Goal: Task Accomplishment & Management: Manage account settings

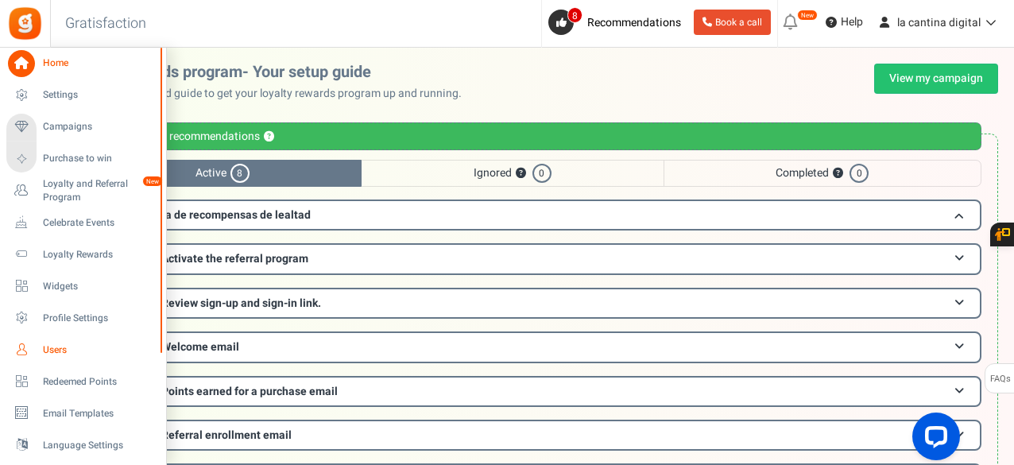
click at [83, 356] on span "Users" at bounding box center [98, 350] width 111 height 14
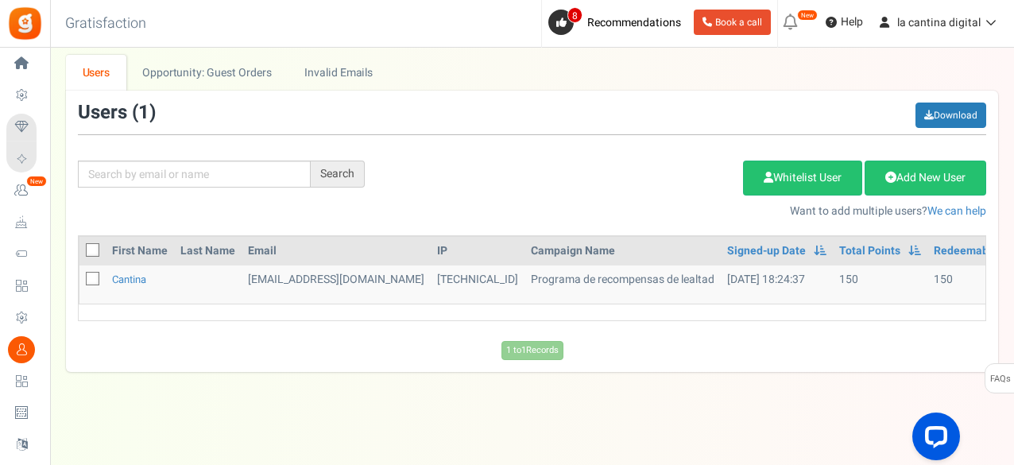
scroll to position [102, 0]
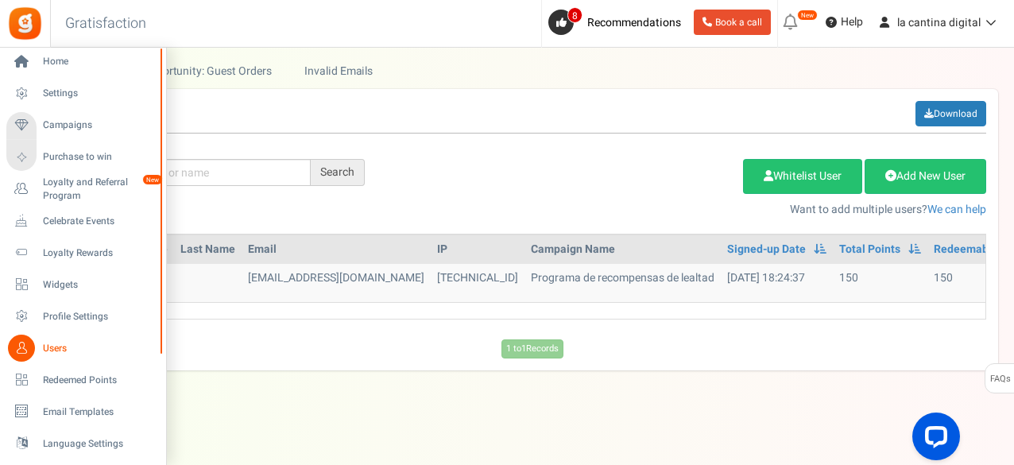
click at [153, 37] on div "Home Settings Campaigns Purchase to win Loyalty and Referral Program New Celebr…" at bounding box center [507, 206] width 1014 height 520
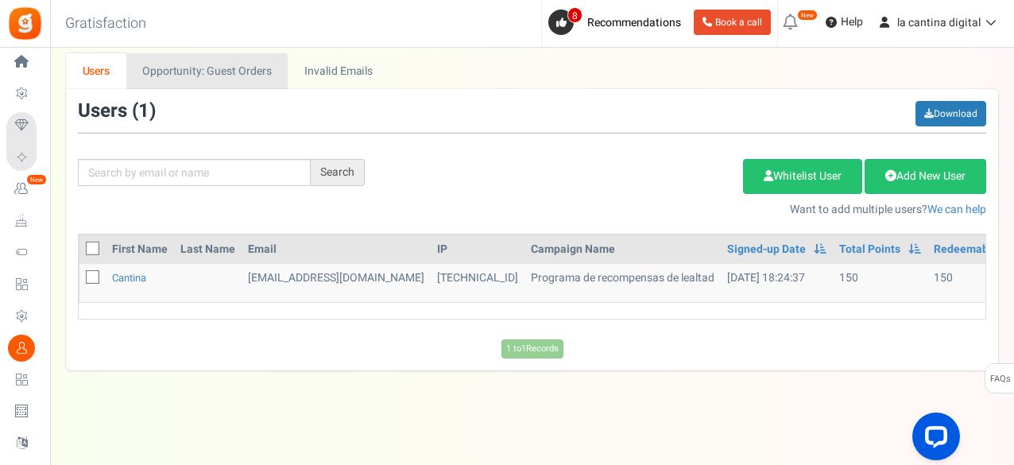
click at [234, 65] on link "Opportunity: Guest Orders" at bounding box center [206, 71] width 161 height 36
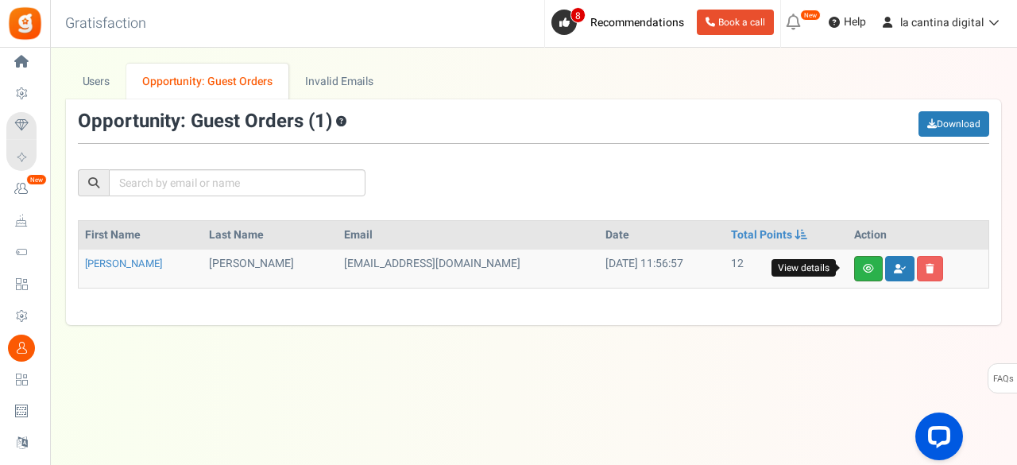
click at [863, 268] on icon at bounding box center [868, 269] width 11 height 10
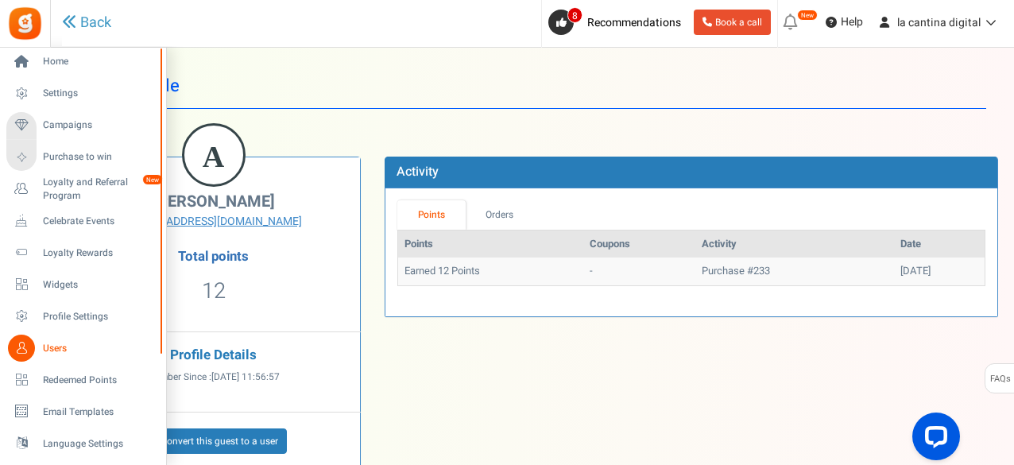
click at [53, 347] on span "Users" at bounding box center [98, 349] width 111 height 14
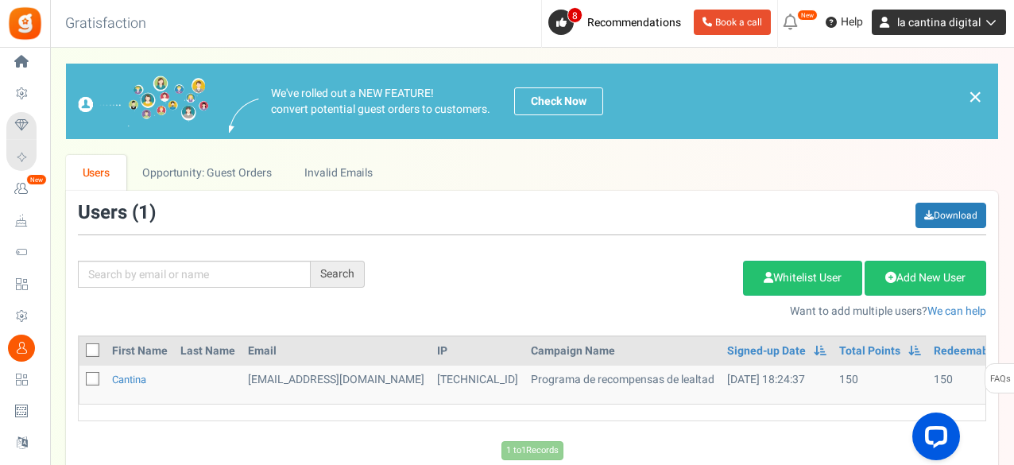
click at [992, 19] on icon at bounding box center [989, 22] width 16 height 11
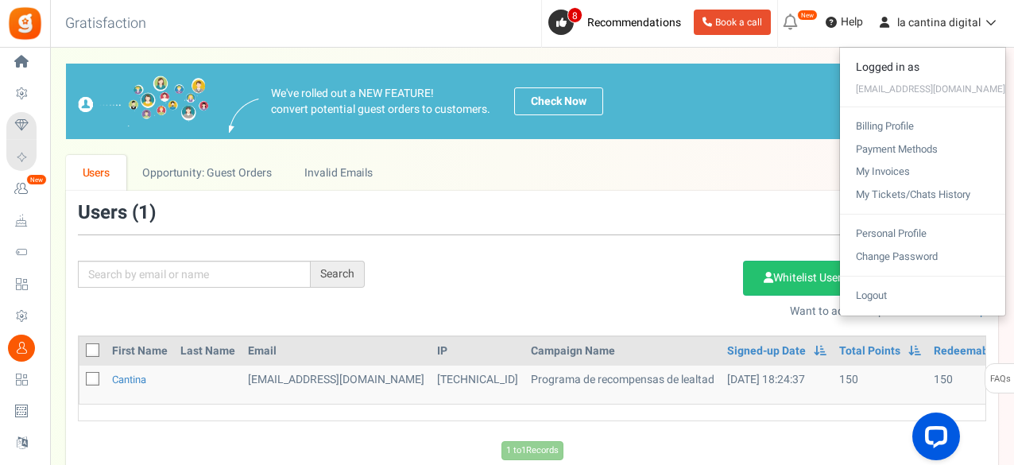
click at [725, 217] on div "Users ( 1 ) Download" at bounding box center [532, 219] width 908 height 33
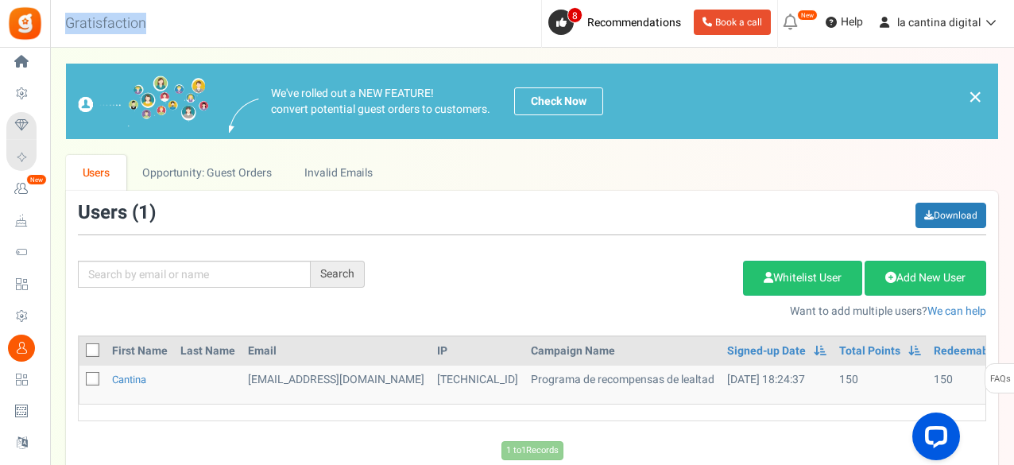
drag, startPoint x: 149, startPoint y: 22, endPoint x: 60, endPoint y: 17, distance: 88.4
click at [60, 17] on h3 "Gratisfaction" at bounding box center [106, 24] width 116 height 32
copy h3 "Gratisfaction"
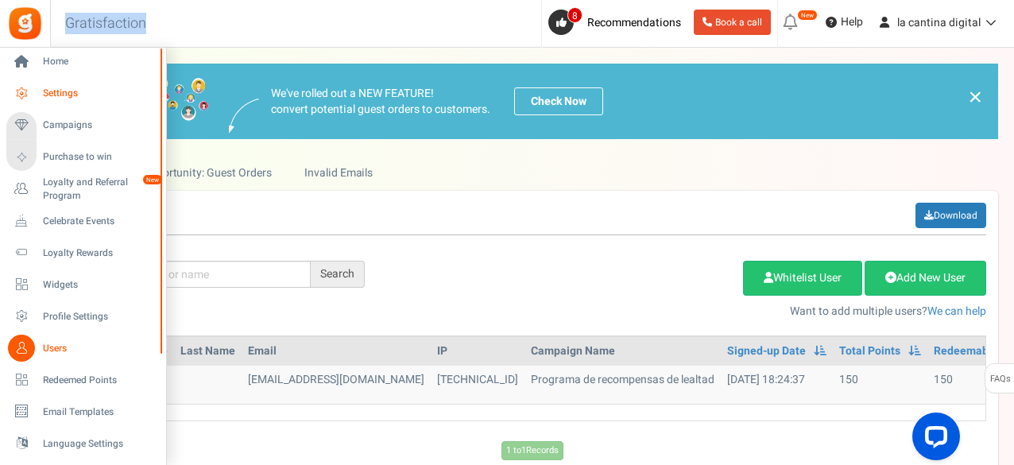
click at [65, 90] on span "Settings" at bounding box center [98, 94] width 111 height 14
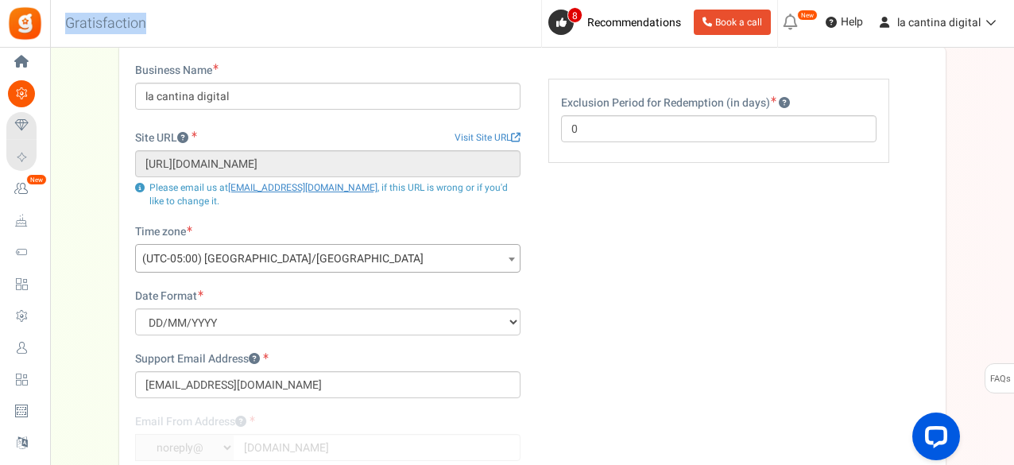
scroll to position [95, 0]
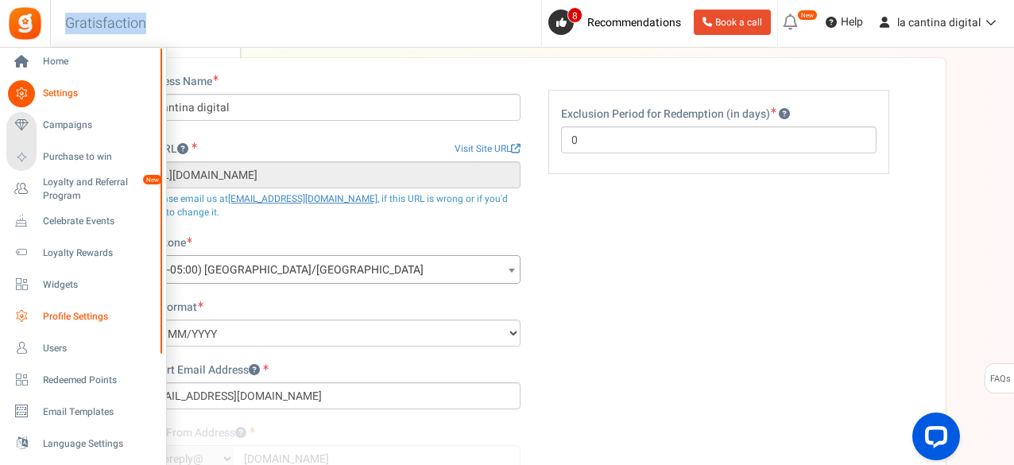
click at [75, 320] on span "Profile Settings" at bounding box center [98, 317] width 111 height 14
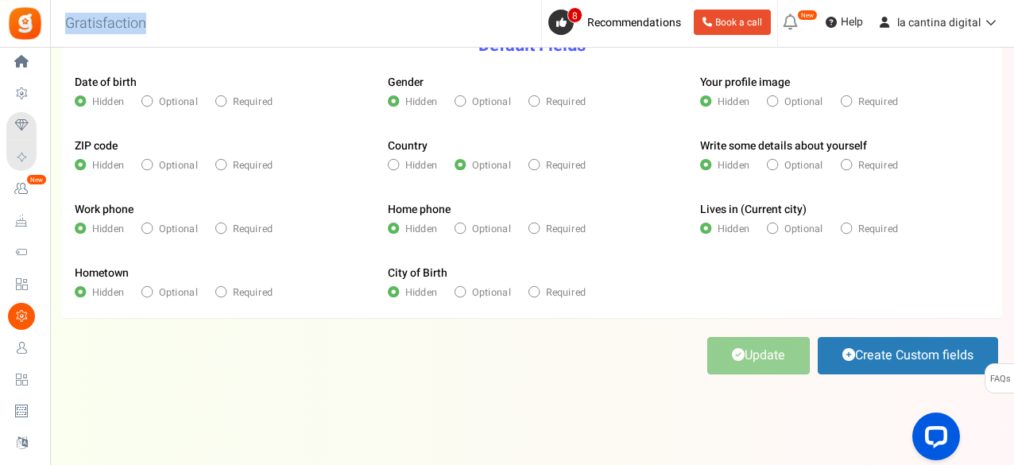
scroll to position [192, 0]
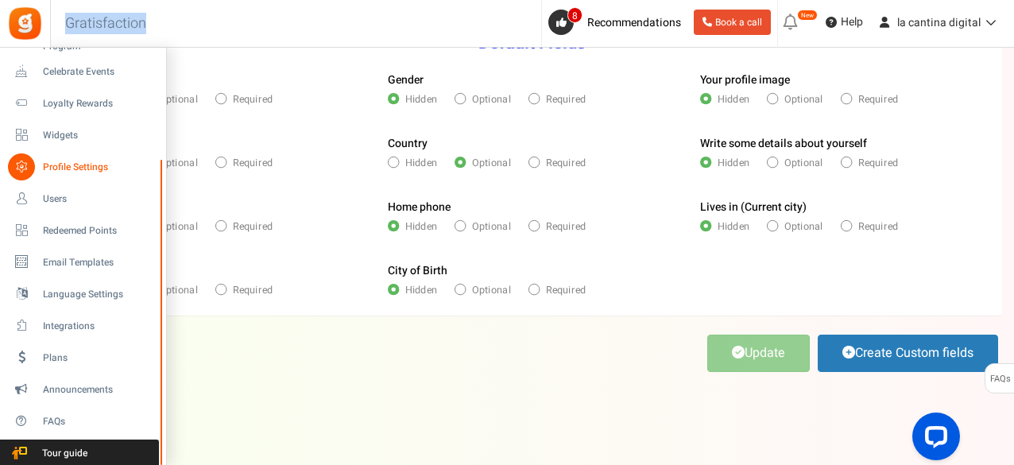
click at [232, 464] on html "Install now Back to Home Back to program setup Home Settings Campaigns Purchase…" at bounding box center [507, 139] width 1014 height 662
click at [65, 418] on span "FAQs" at bounding box center [98, 420] width 111 height 14
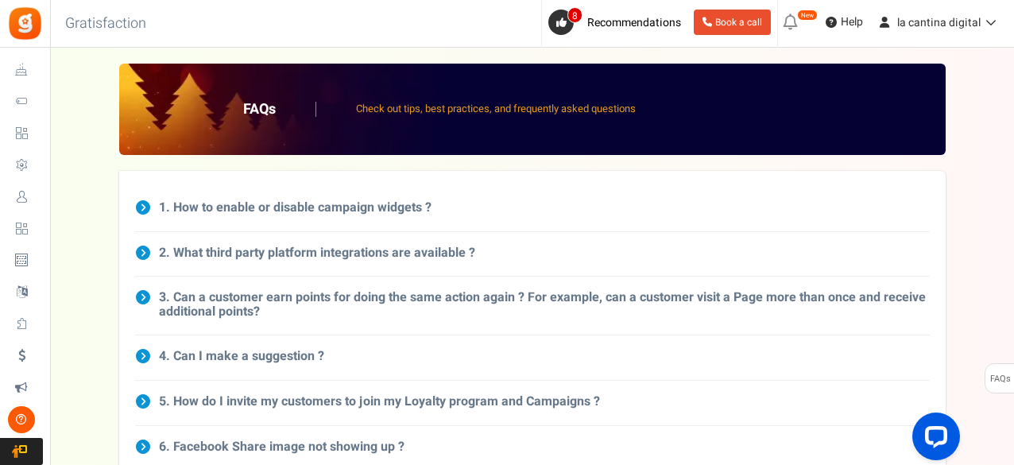
drag, startPoint x: 1012, startPoint y: 126, endPoint x: 1016, endPoint y: 153, distance: 26.4
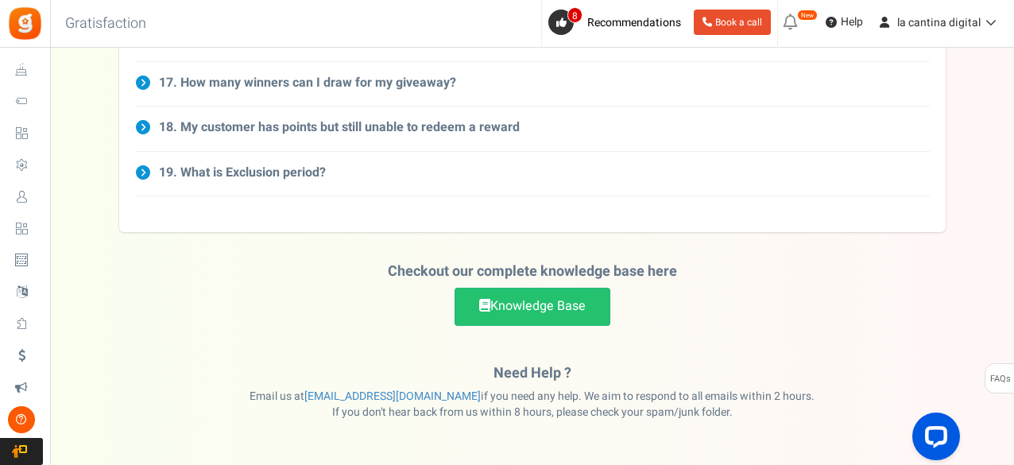
scroll to position [904, 0]
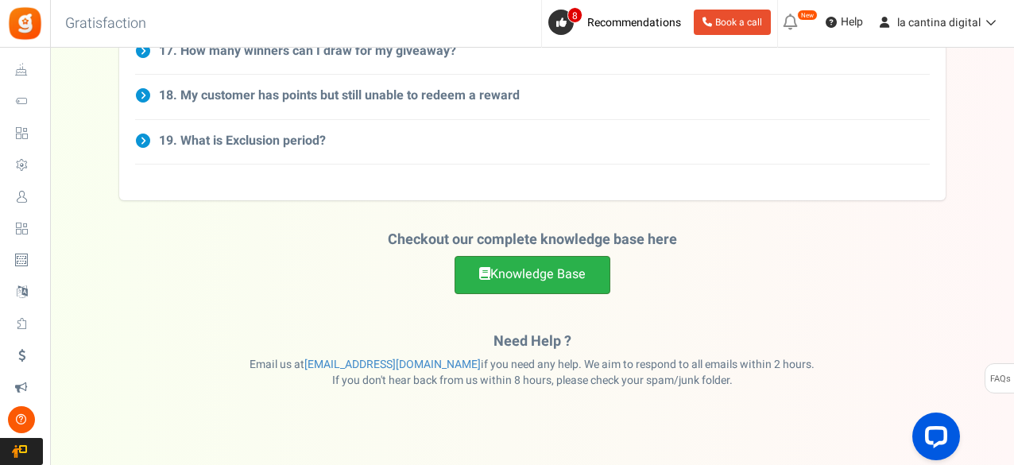
click at [512, 262] on link "Knowledge Base" at bounding box center [533, 274] width 156 height 37
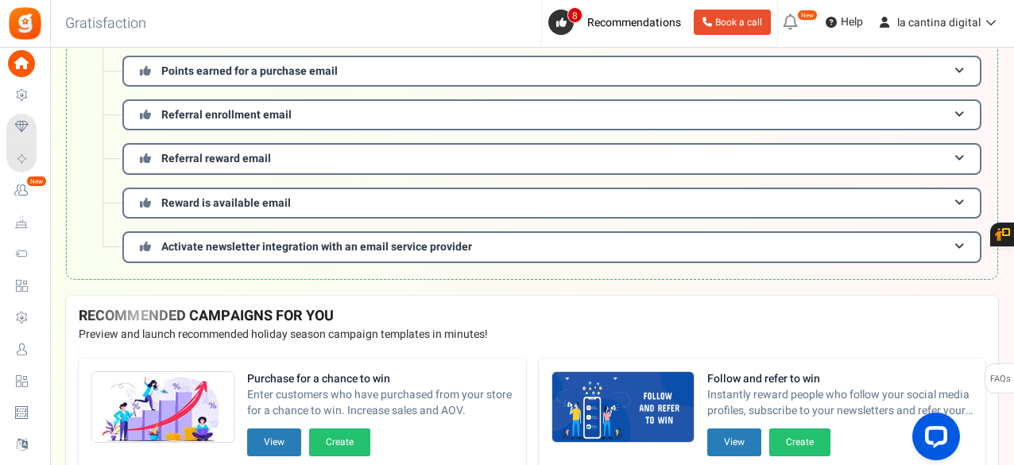
scroll to position [321, 0]
click at [963, 242] on span at bounding box center [959, 246] width 10 height 12
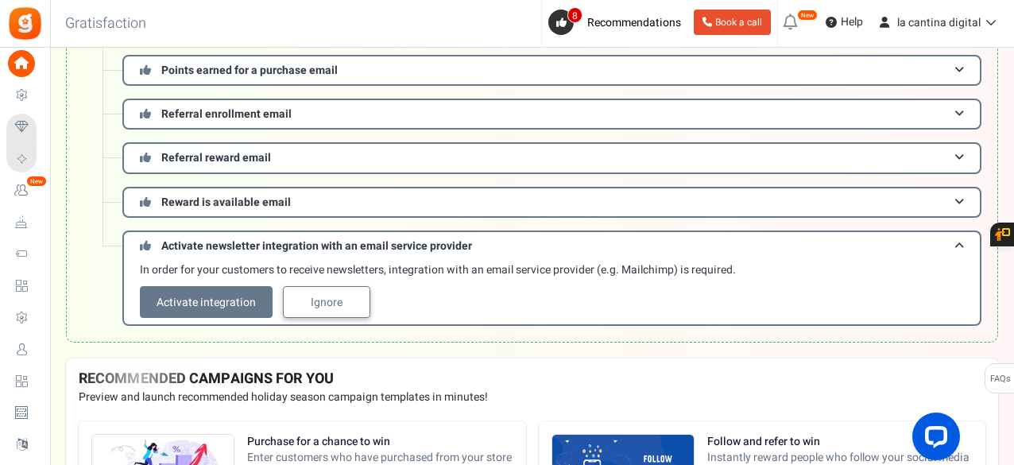
click at [318, 304] on link "Ignore" at bounding box center [326, 302] width 87 height 32
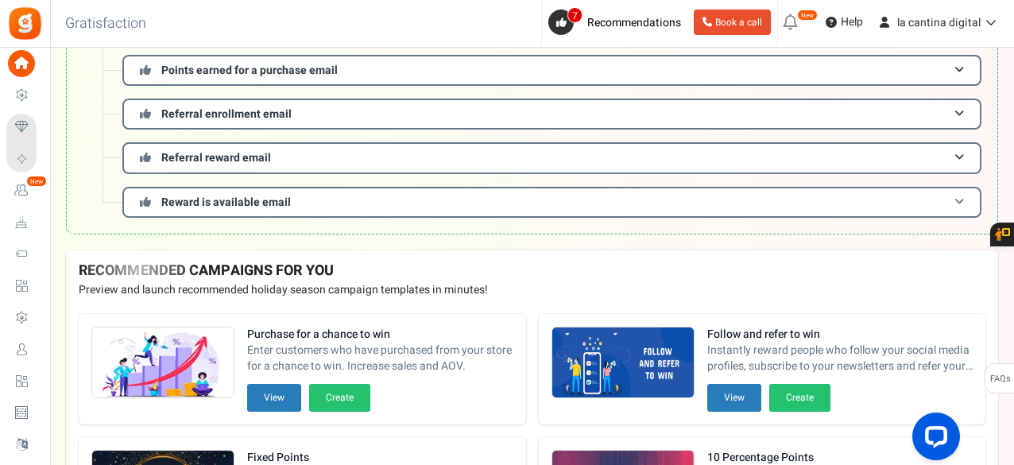
click at [956, 198] on span at bounding box center [959, 202] width 10 height 12
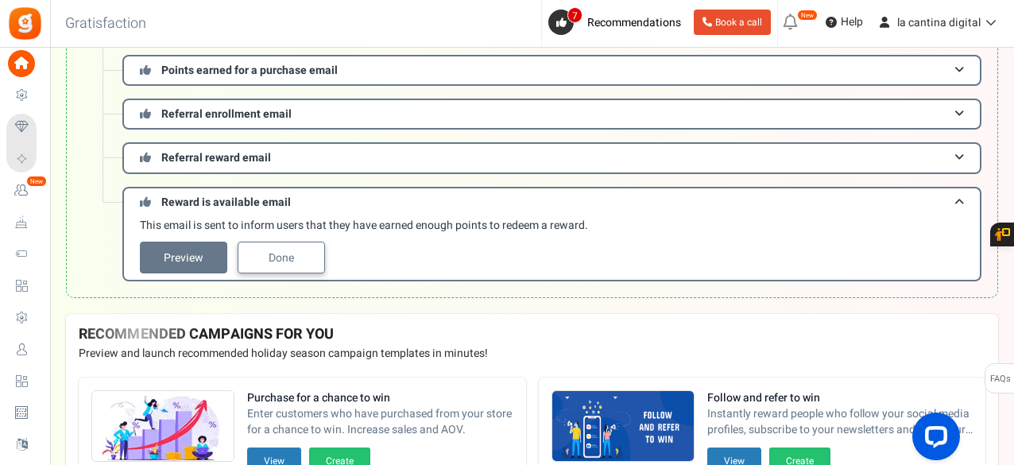
click at [294, 251] on link "Done" at bounding box center [281, 258] width 87 height 32
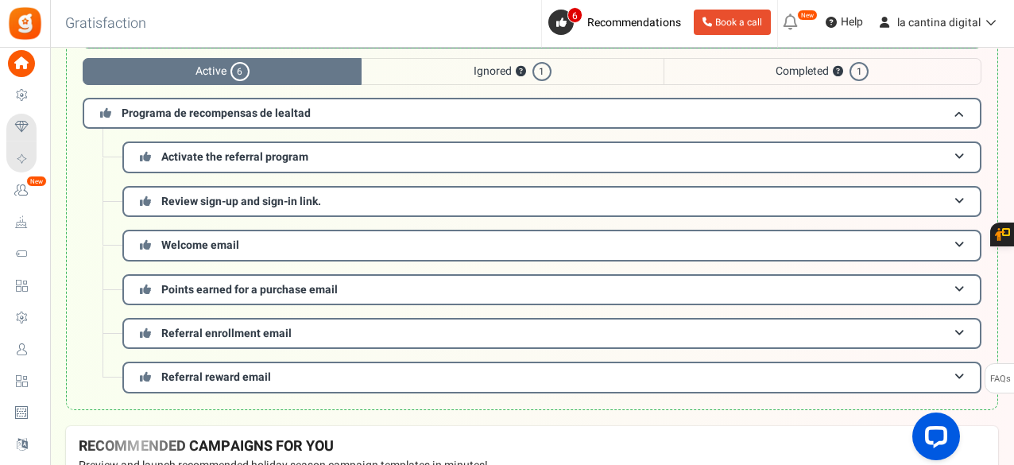
scroll to position [52, 0]
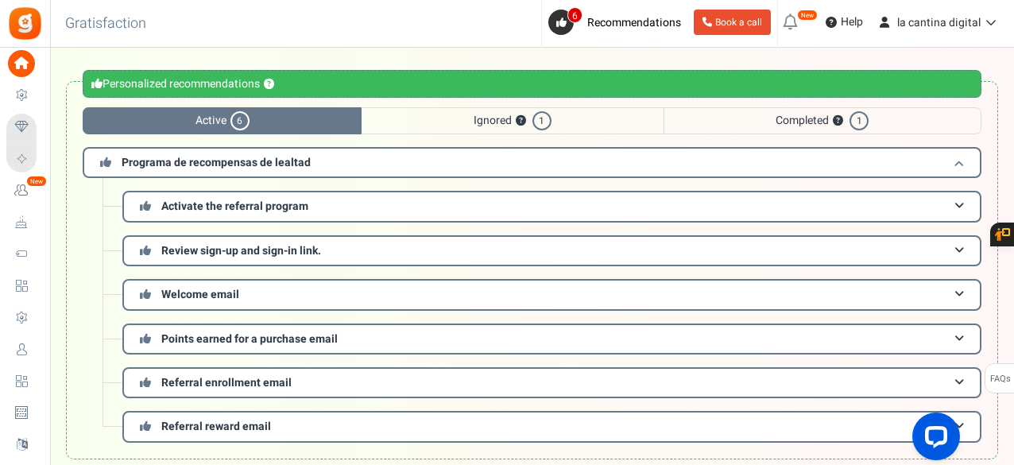
click at [277, 164] on span "Programa de recompensas de lealtad" at bounding box center [216, 162] width 189 height 17
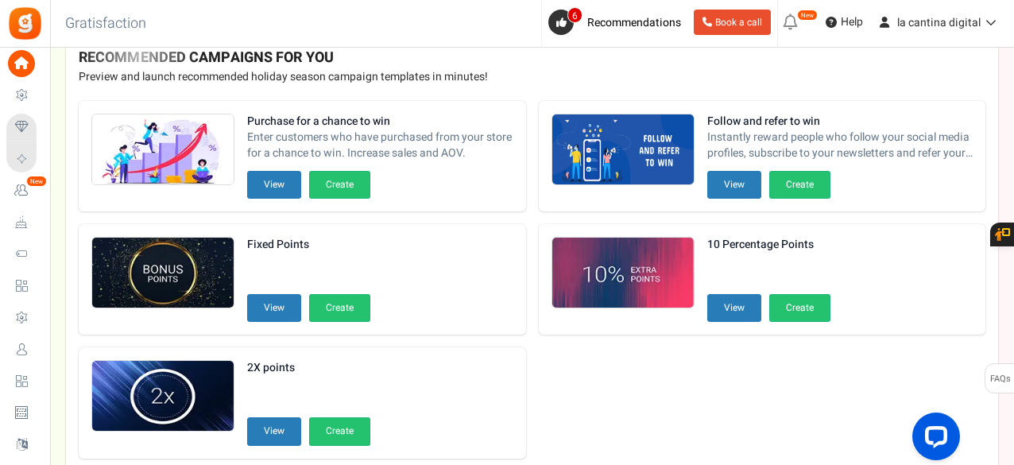
scroll to position [308, 0]
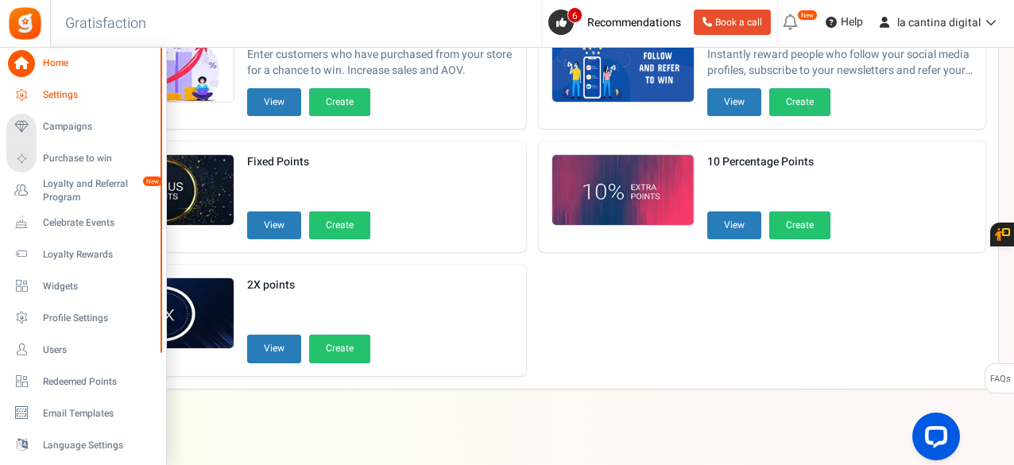
click at [51, 98] on span "Settings" at bounding box center [98, 95] width 111 height 14
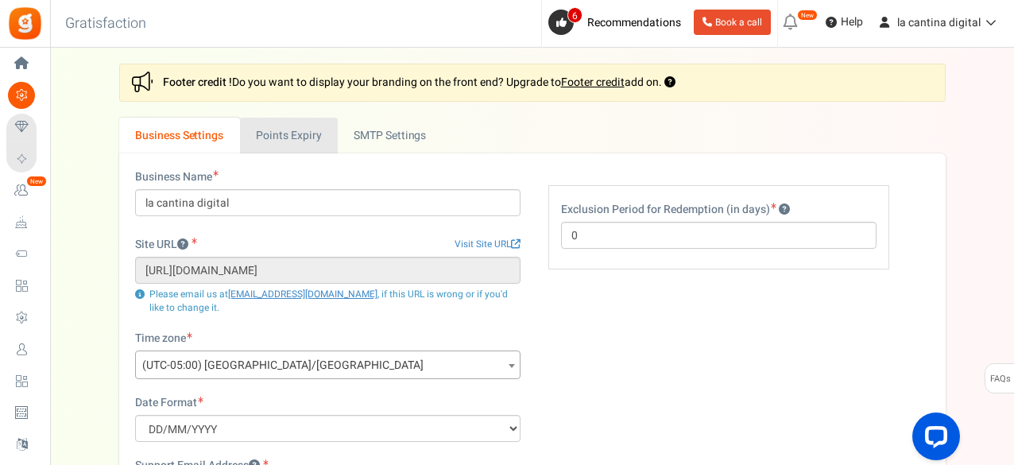
click at [302, 144] on link "Points Expiry" at bounding box center [289, 136] width 98 height 36
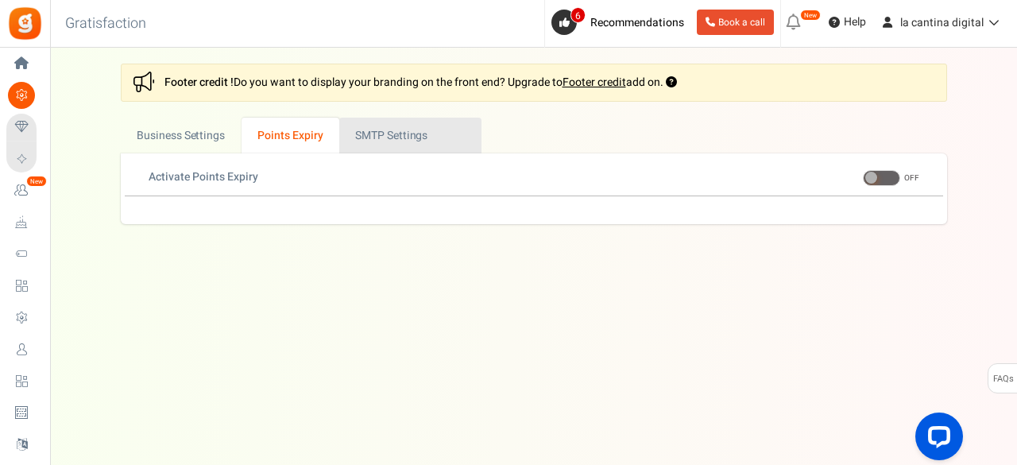
click at [413, 139] on link "Active SMTP Settings" at bounding box center [410, 136] width 142 height 36
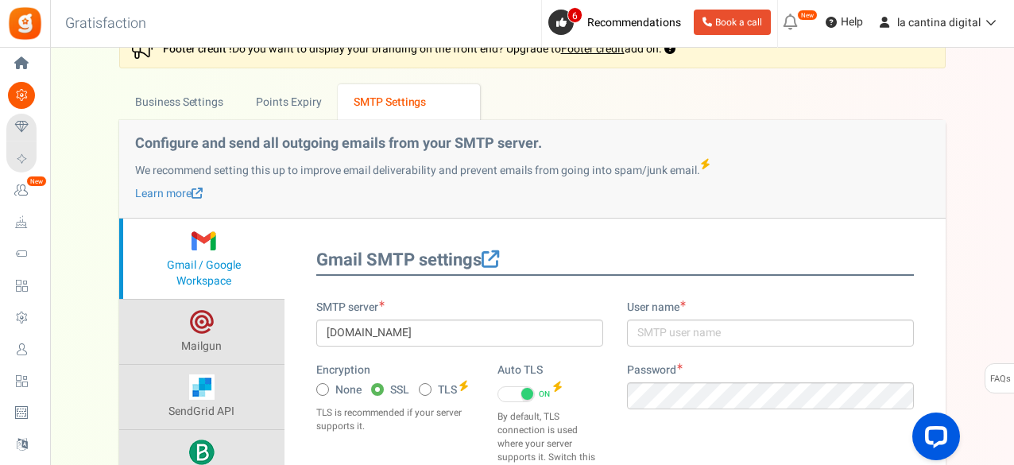
scroll to position [32, 0]
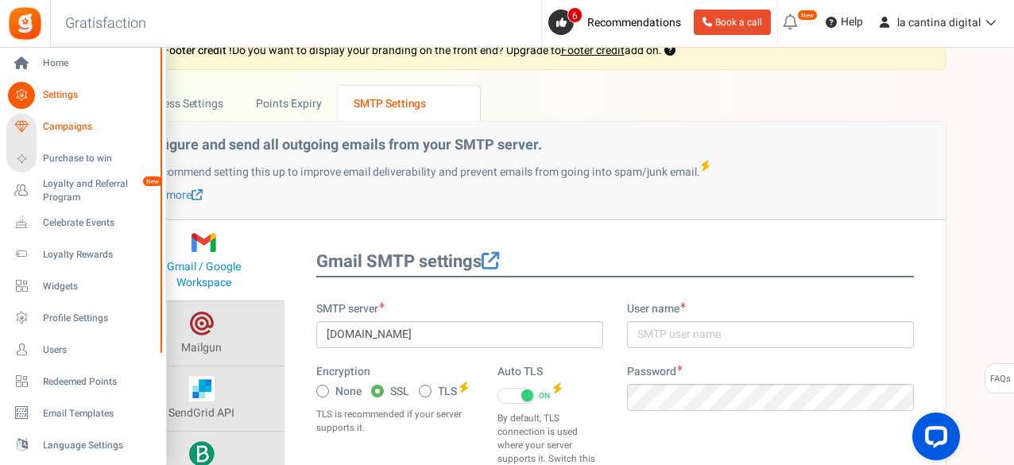
click at [72, 125] on span "Campaigns" at bounding box center [98, 127] width 111 height 14
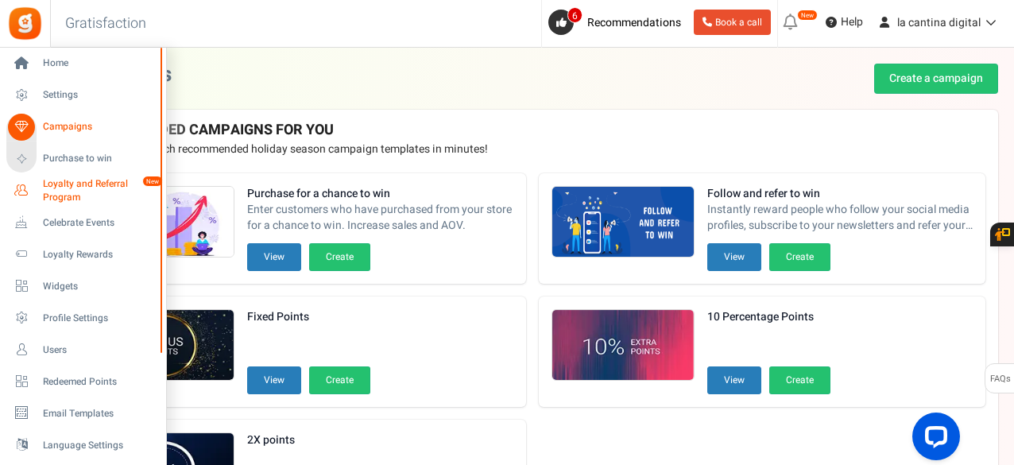
click at [71, 190] on span "Loyalty and Referral Program" at bounding box center [101, 190] width 116 height 27
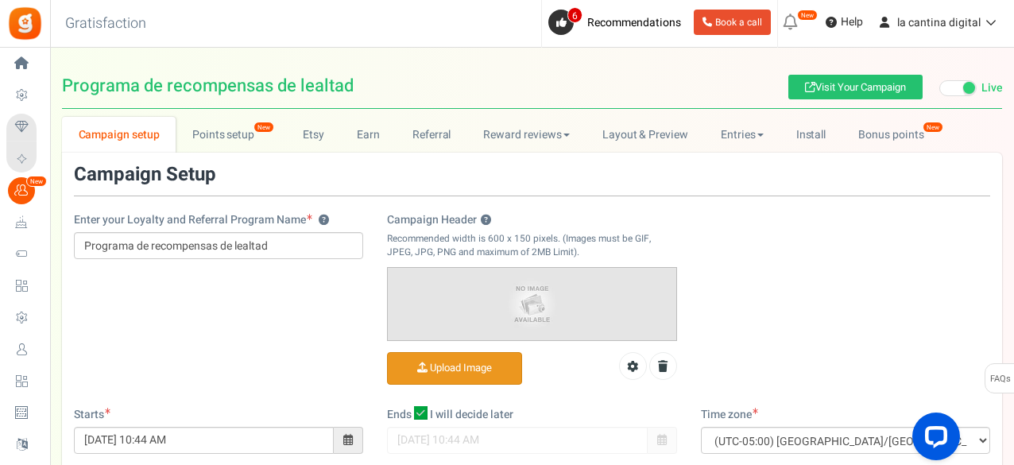
click at [474, 363] on input "Campaign Header ?" at bounding box center [455, 368] width 134 height 31
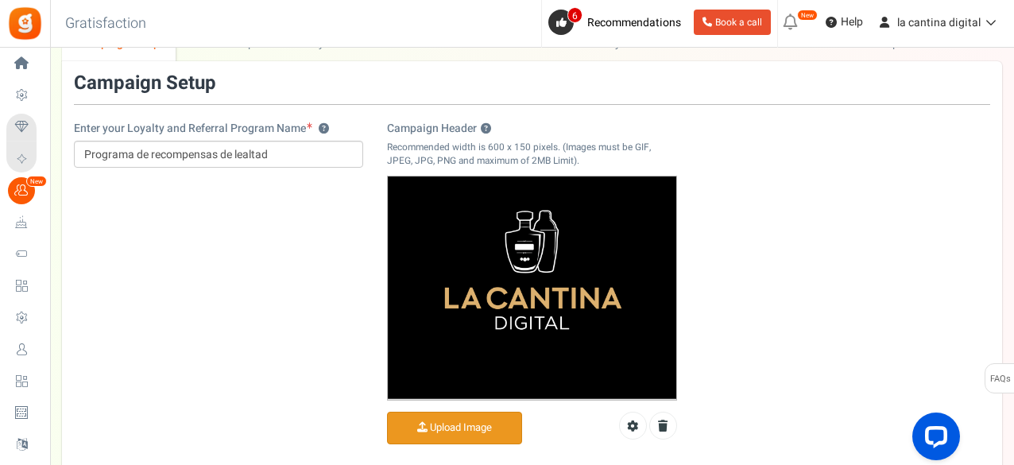
scroll to position [27, 0]
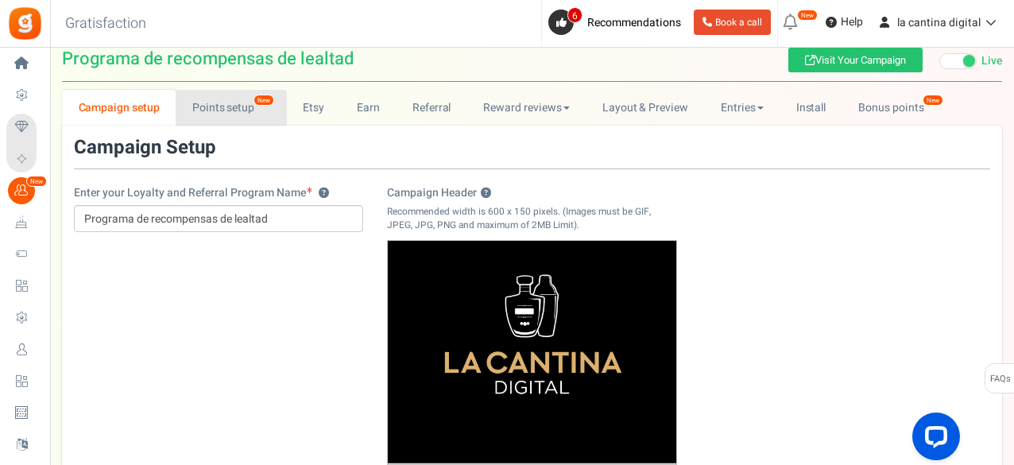
click at [215, 106] on link "Points setup New" at bounding box center [231, 108] width 110 height 36
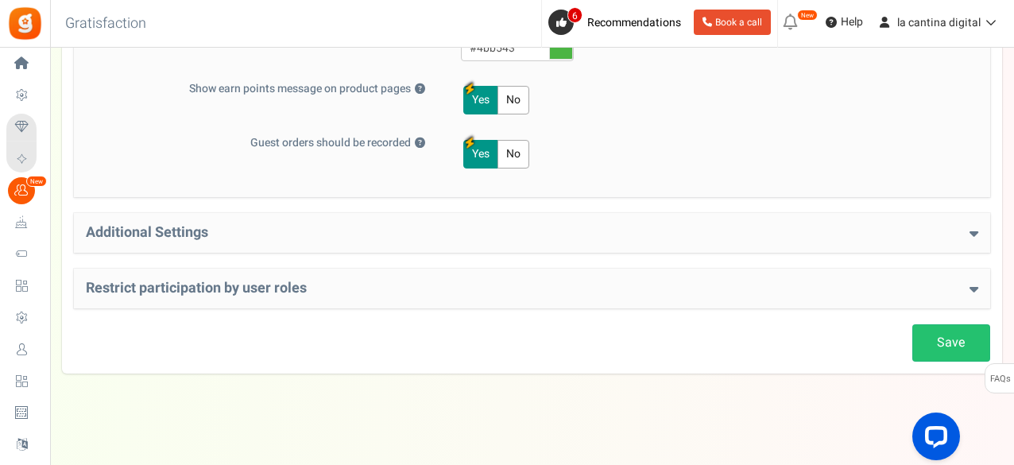
scroll to position [846, 0]
click at [909, 237] on h4 "Additional Settings" at bounding box center [532, 234] width 892 height 16
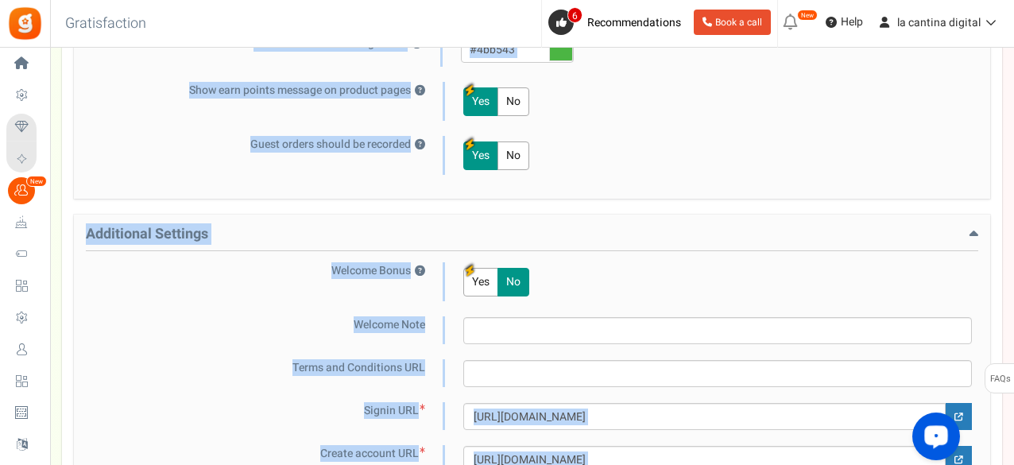
click at [721, 247] on div "Additional Settings Welcome Bonus ? Yes No Enter Welcome Points 100 Welcome Not…" at bounding box center [532, 397] width 916 height 364
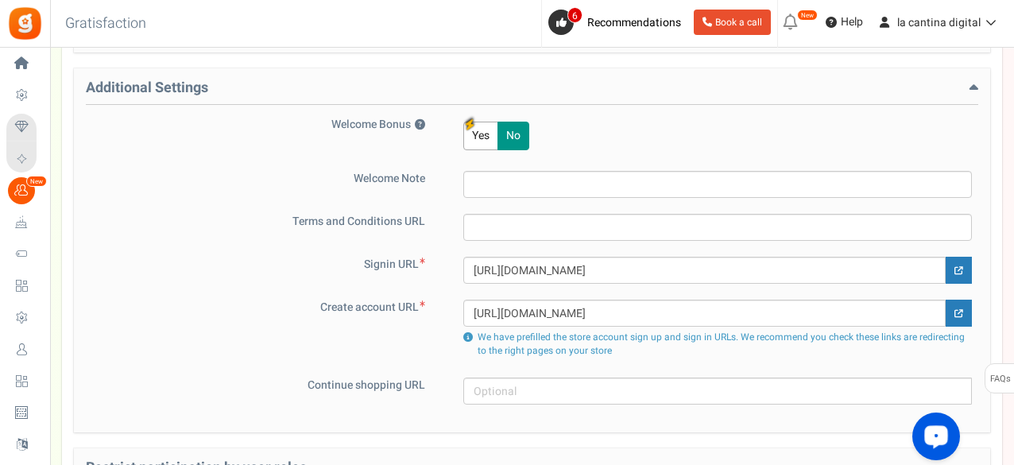
scroll to position [1002, 0]
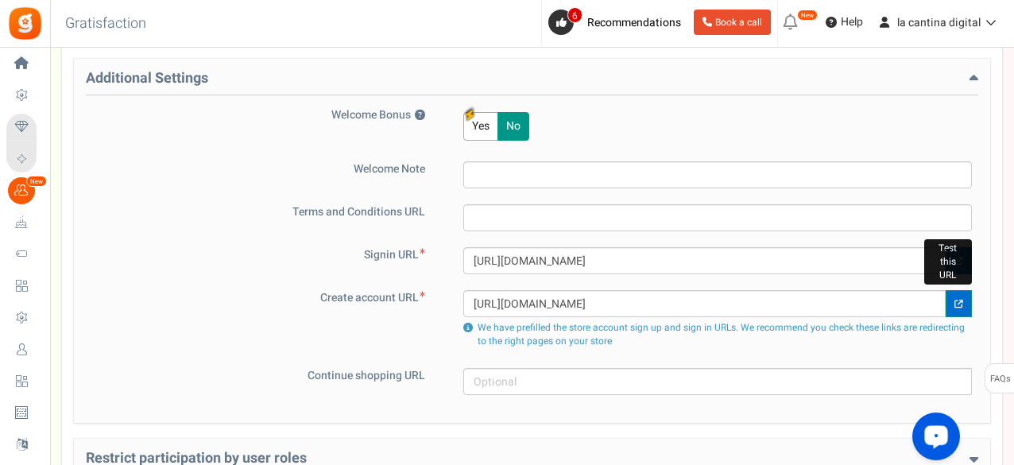
click at [960, 290] on link at bounding box center [959, 303] width 26 height 27
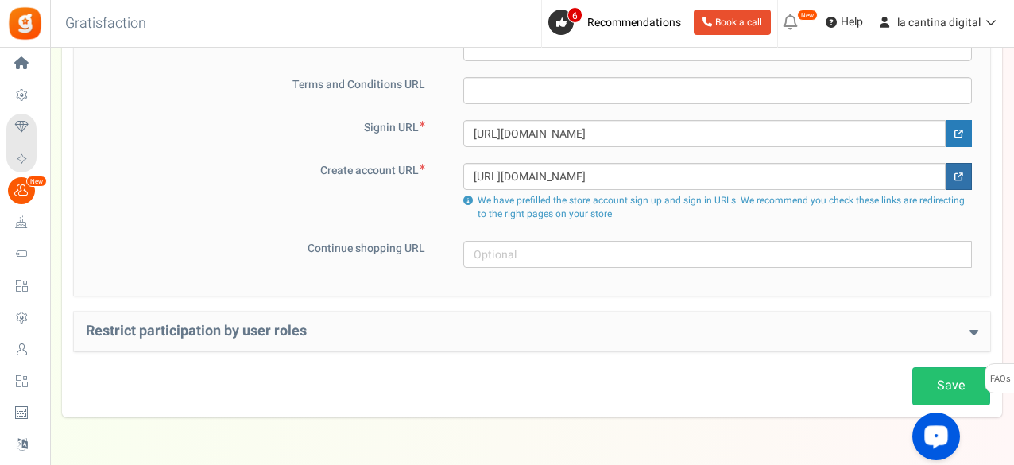
scroll to position [1117, 0]
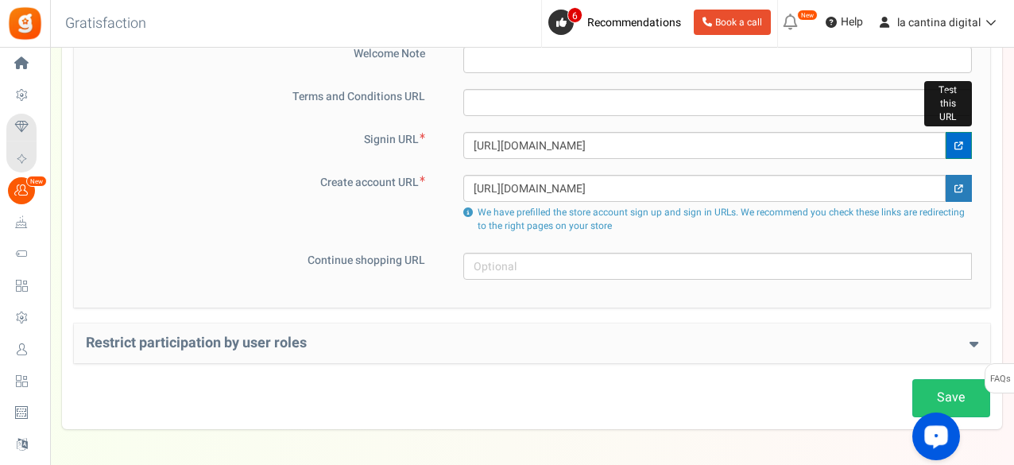
click at [959, 146] on link at bounding box center [959, 145] width 26 height 27
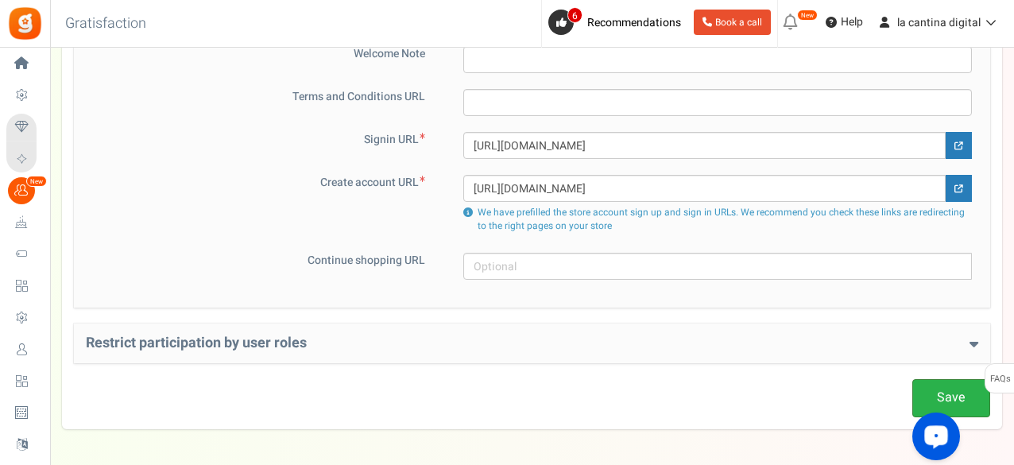
click at [951, 391] on link "Save" at bounding box center [951, 397] width 78 height 37
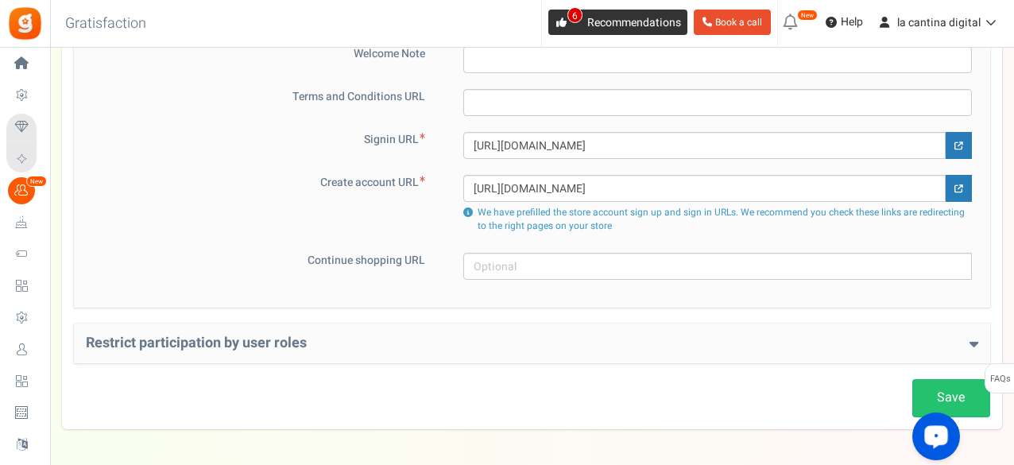
click at [639, 20] on span "Recommendations" at bounding box center [634, 22] width 94 height 17
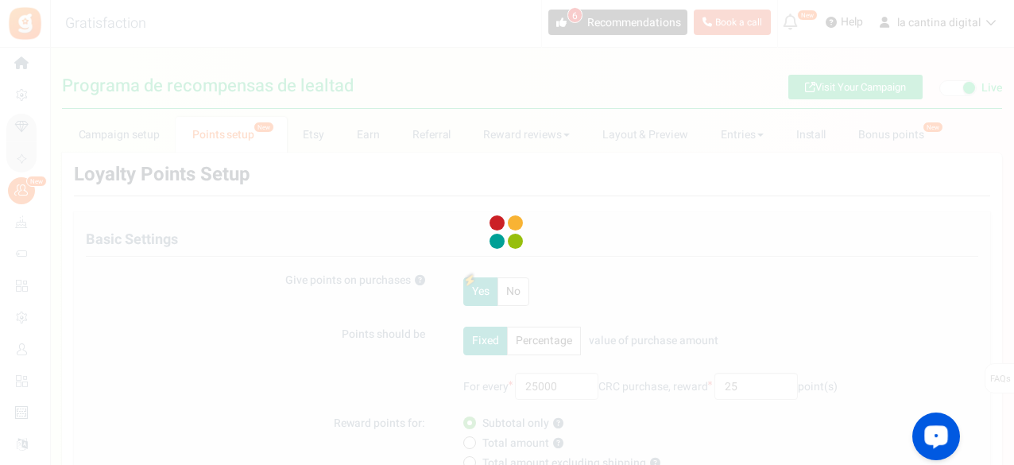
scroll to position [159, 0]
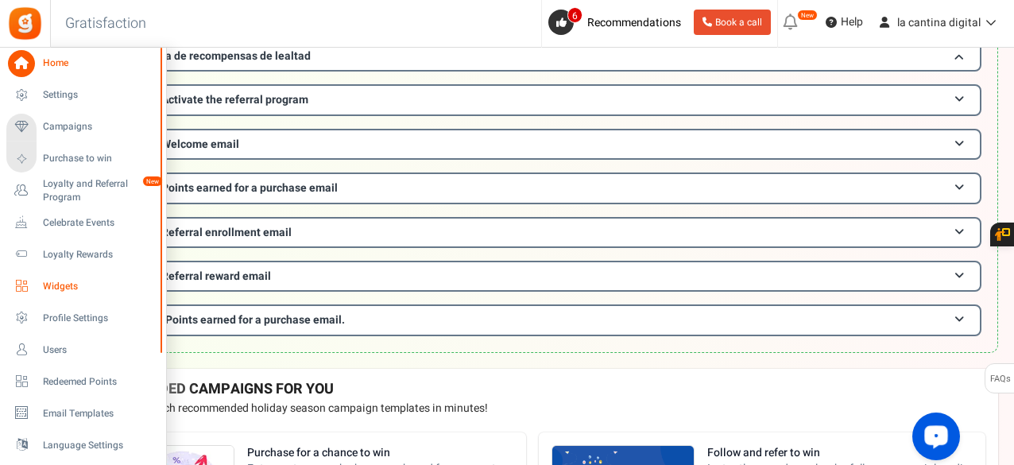
click at [56, 283] on span "Widgets" at bounding box center [98, 287] width 111 height 14
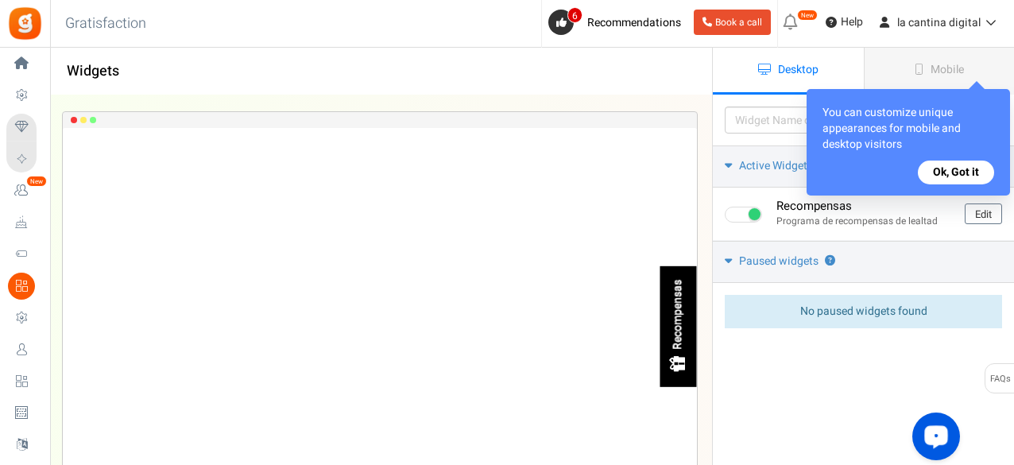
click at [970, 158] on div "You can customize unique appearances for mobile and desktop visitors Ok, Got it" at bounding box center [908, 142] width 203 height 106
click at [955, 171] on button "Ok, Got it" at bounding box center [956, 173] width 76 height 24
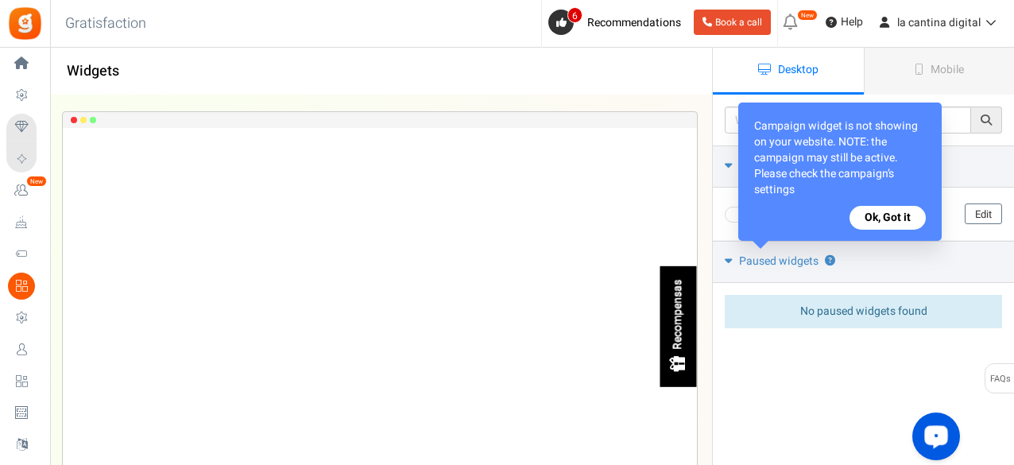
click at [900, 211] on button "Ok, Got it" at bounding box center [888, 218] width 76 height 24
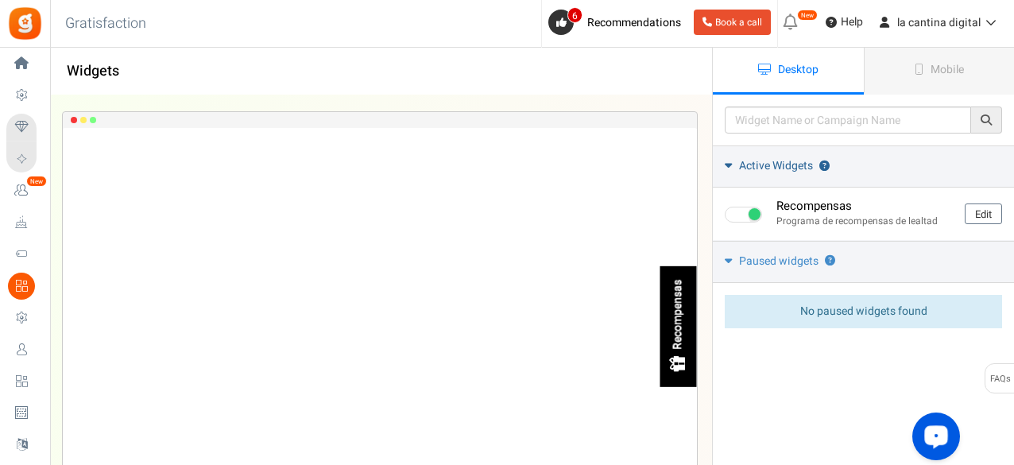
click at [725, 165] on icon at bounding box center [728, 165] width 7 height 12
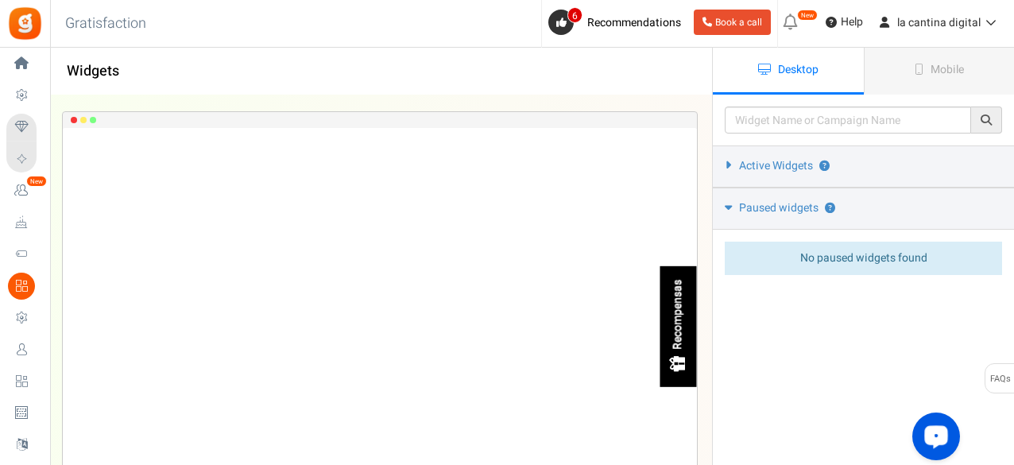
drag, startPoint x: 725, startPoint y: 165, endPoint x: 846, endPoint y: 317, distance: 194.5
click at [846, 317] on div "Please enter a widget name or campaign name No results found Widget is showing …" at bounding box center [863, 231] width 301 height 272
click at [730, 163] on icon at bounding box center [728, 164] width 12 height 7
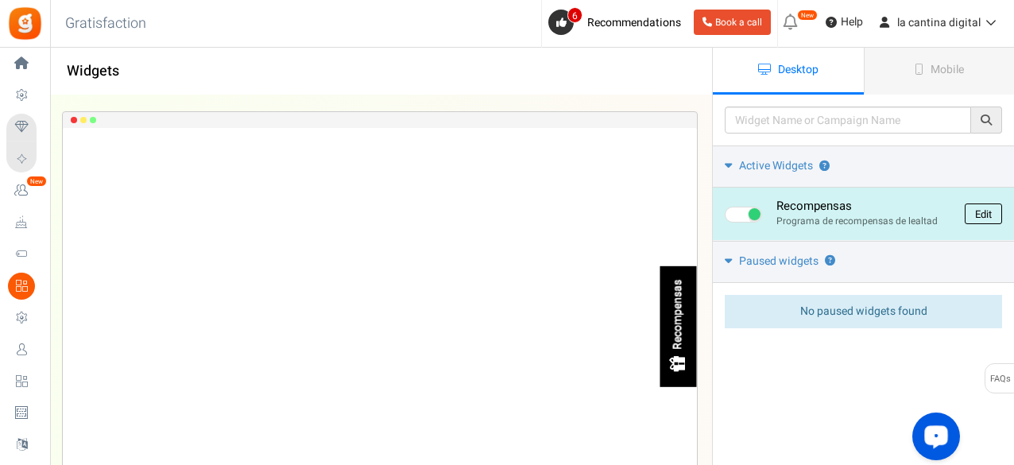
click at [990, 213] on link "Edit" at bounding box center [983, 213] width 37 height 21
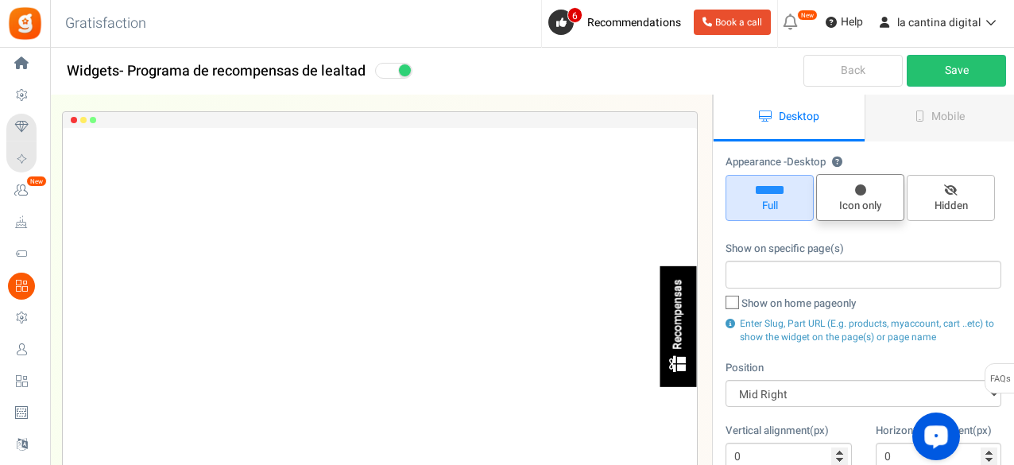
click at [861, 200] on span "Icon only" at bounding box center [860, 206] width 74 height 15
click at [861, 188] on input "Icon only" at bounding box center [866, 182] width 10 height 10
radio input "true"
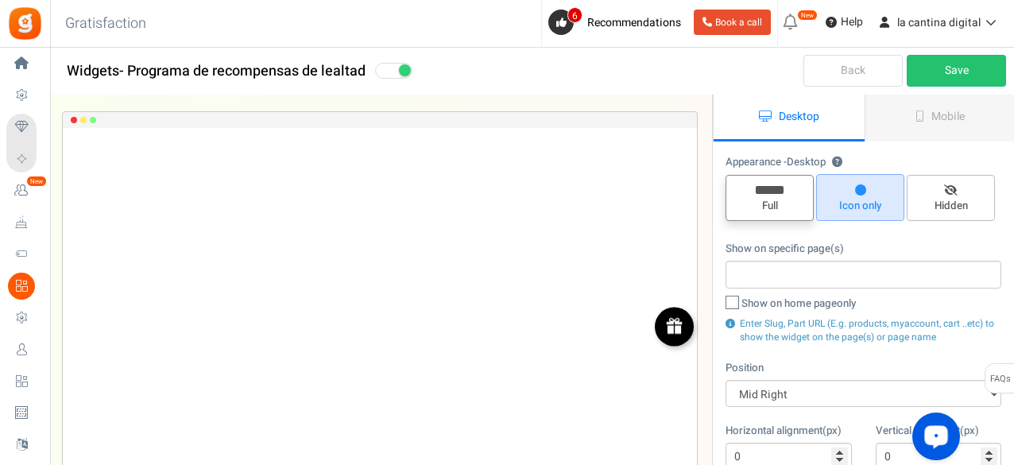
click at [772, 206] on span "Full" at bounding box center [770, 206] width 74 height 15
click at [772, 188] on input "Full" at bounding box center [775, 183] width 10 height 10
radio input "true"
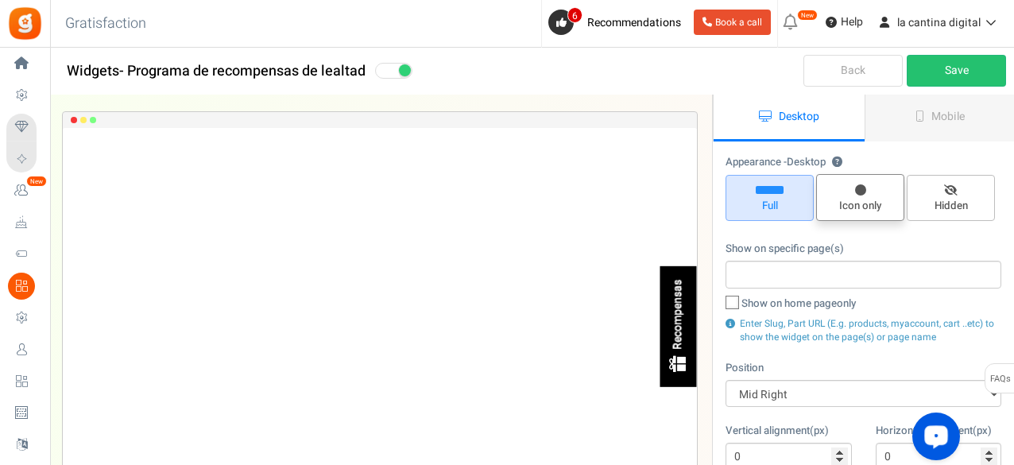
click at [863, 204] on span "Icon only" at bounding box center [860, 206] width 74 height 15
click at [863, 188] on input "Icon only" at bounding box center [866, 182] width 10 height 10
radio input "true"
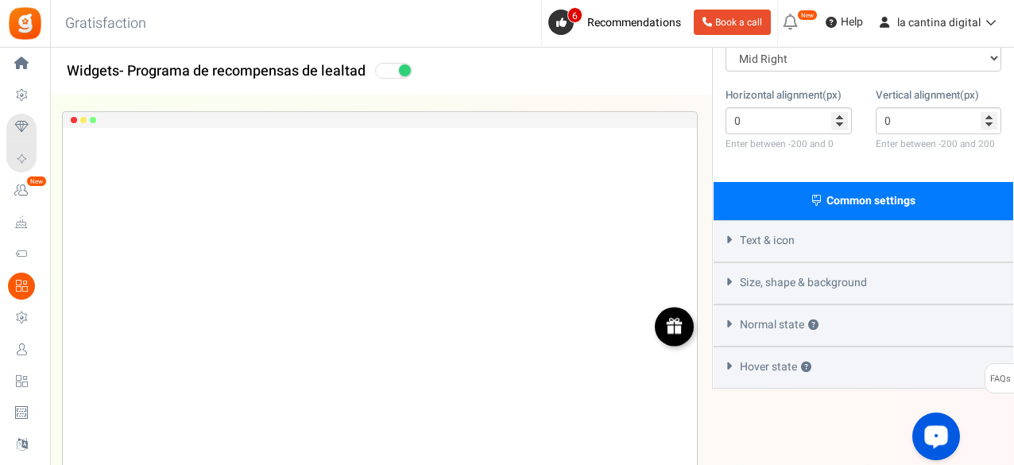
scroll to position [336, 0]
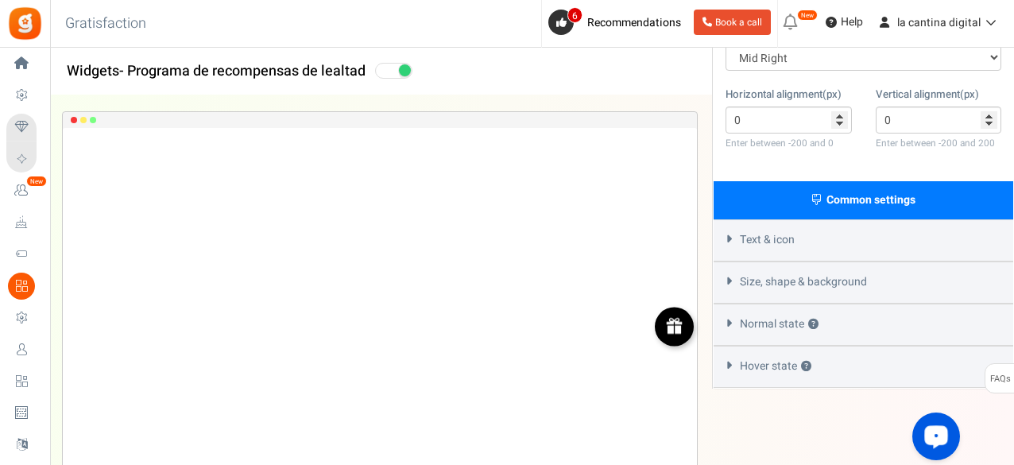
click at [734, 235] on icon at bounding box center [729, 238] width 12 height 7
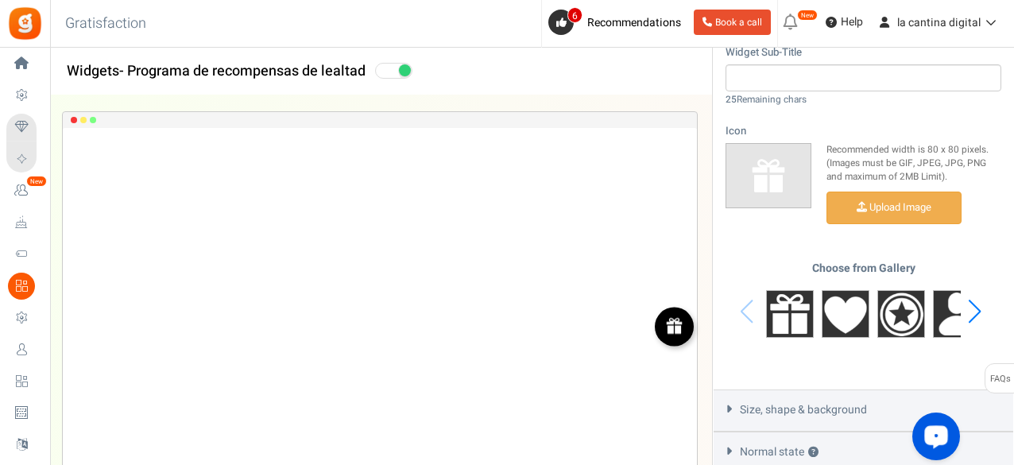
scroll to position [676, 0]
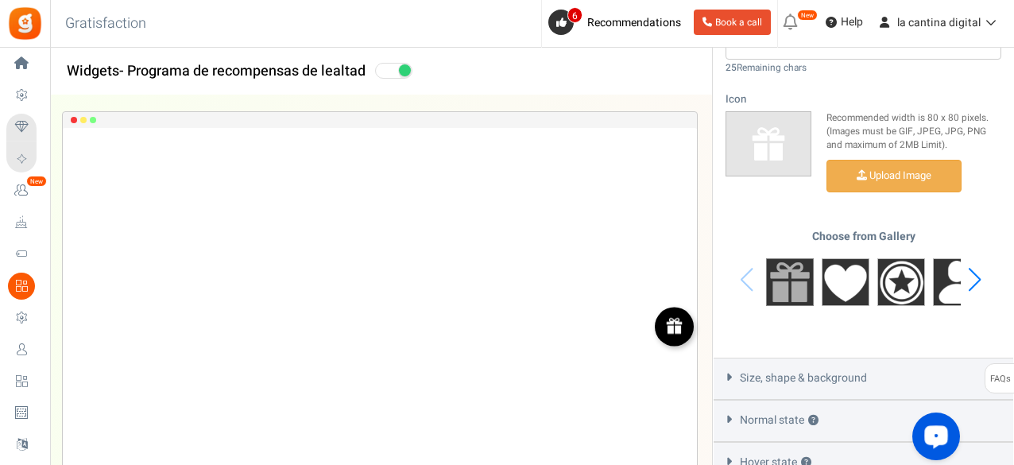
click at [782, 279] on img at bounding box center [790, 282] width 48 height 48
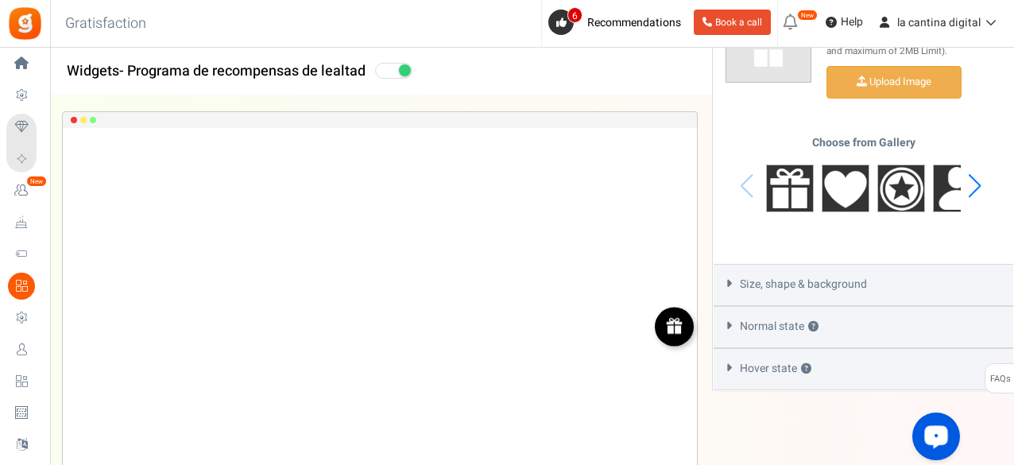
scroll to position [771, 0]
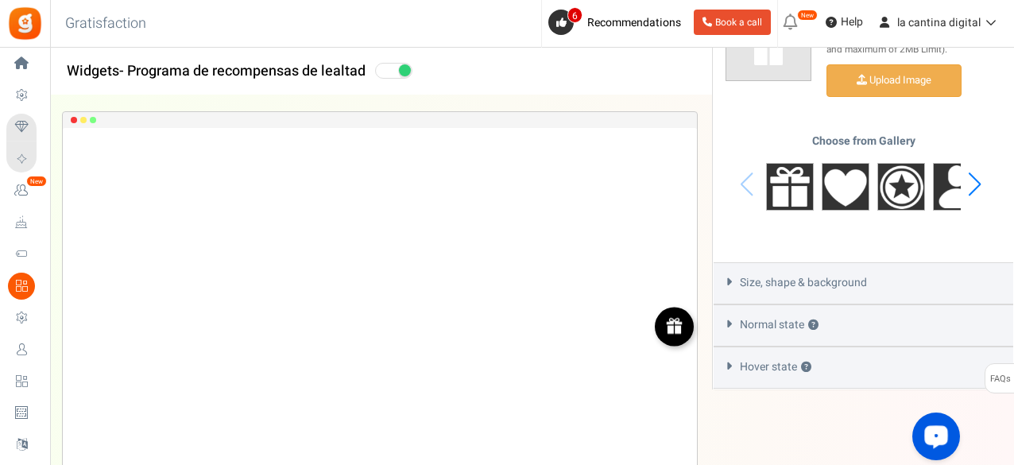
click at [868, 279] on div "Size, shape & background" at bounding box center [864, 283] width 300 height 42
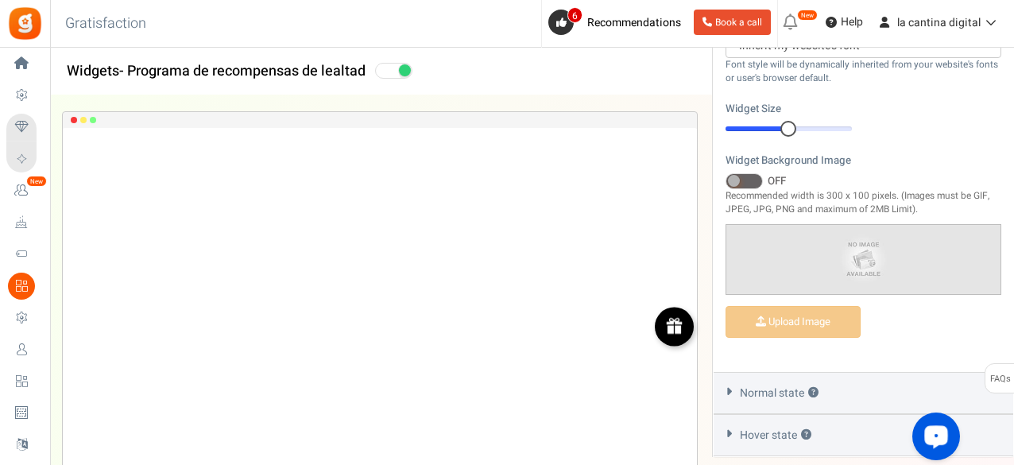
scroll to position [594, 0]
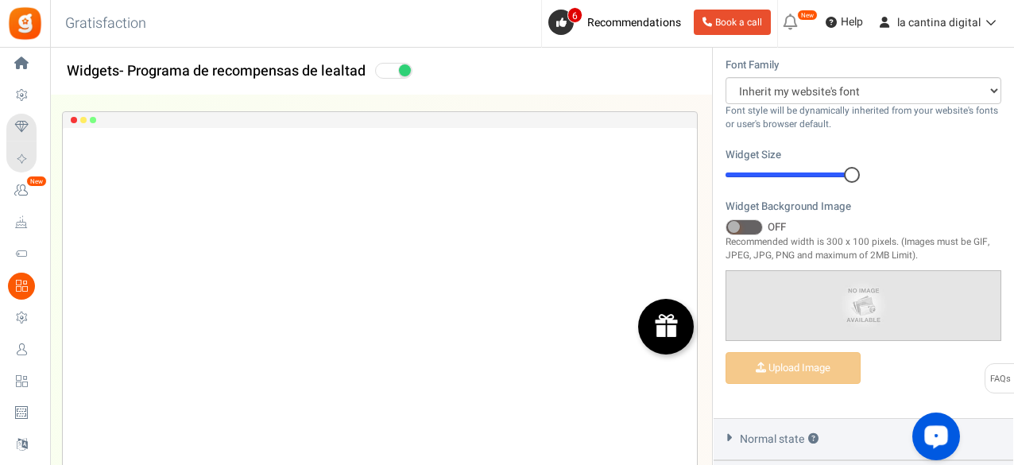
drag, startPoint x: 784, startPoint y: 166, endPoint x: 931, endPoint y: 201, distance: 151.9
click at [931, 201] on div "Font Family Arial BARIOLREGULAR_0 Comic Sans MS Courier New Georgia Inherit my …" at bounding box center [864, 231] width 300 height 373
click at [668, 335] on img at bounding box center [666, 325] width 26 height 26
click at [657, 322] on img at bounding box center [666, 325] width 26 height 26
click at [846, 297] on img at bounding box center [863, 305] width 274 height 69
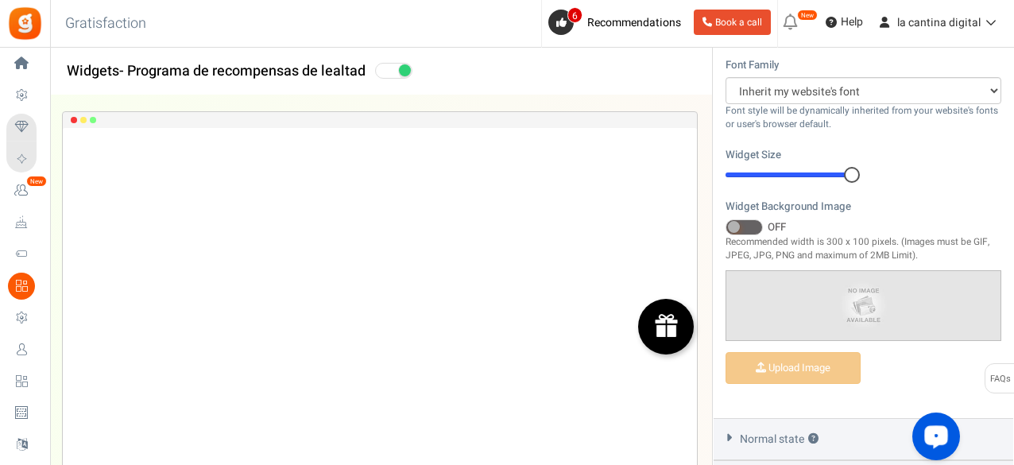
click at [757, 172] on div at bounding box center [789, 174] width 126 height 5
click at [678, 320] on img at bounding box center [679, 326] width 14 height 14
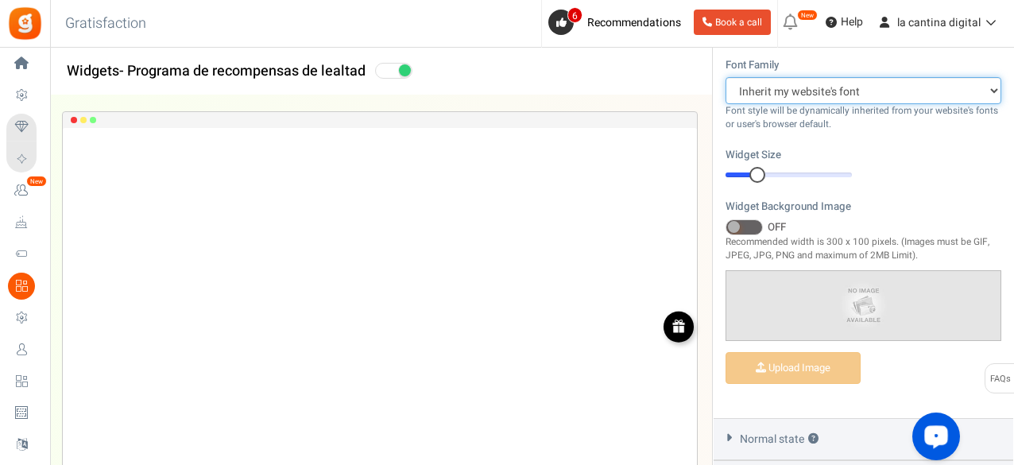
click at [996, 90] on select "Arial BARIOLREGULAR_0 Comic Sans MS Courier New Georgia Inherit my website's fo…" at bounding box center [864, 90] width 276 height 27
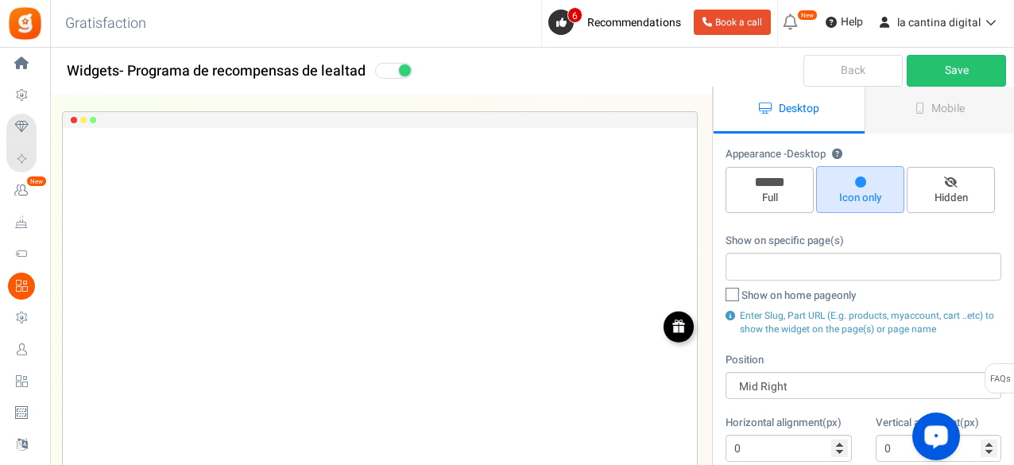
scroll to position [4, 0]
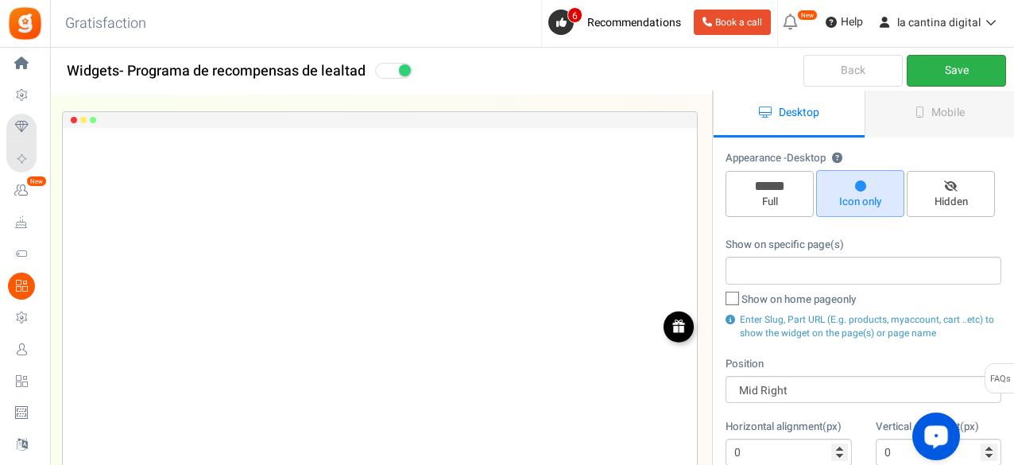
click at [944, 66] on link "Save" at bounding box center [956, 71] width 99 height 32
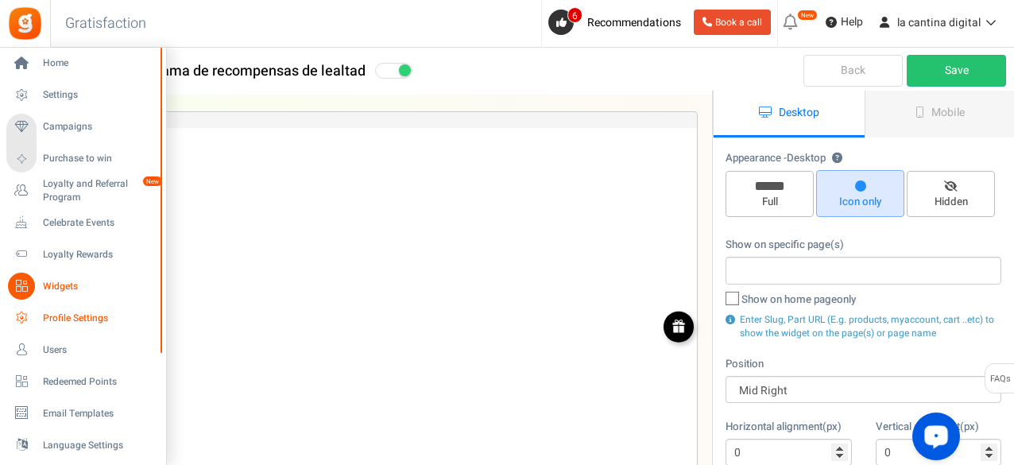
click at [80, 313] on span "Profile Settings" at bounding box center [98, 319] width 111 height 14
click at [80, 319] on span "Profile Settings" at bounding box center [98, 319] width 111 height 14
click at [68, 250] on span "Loyalty Rewards" at bounding box center [98, 255] width 111 height 14
click at [62, 159] on span "Purchase to win" at bounding box center [98, 159] width 111 height 14
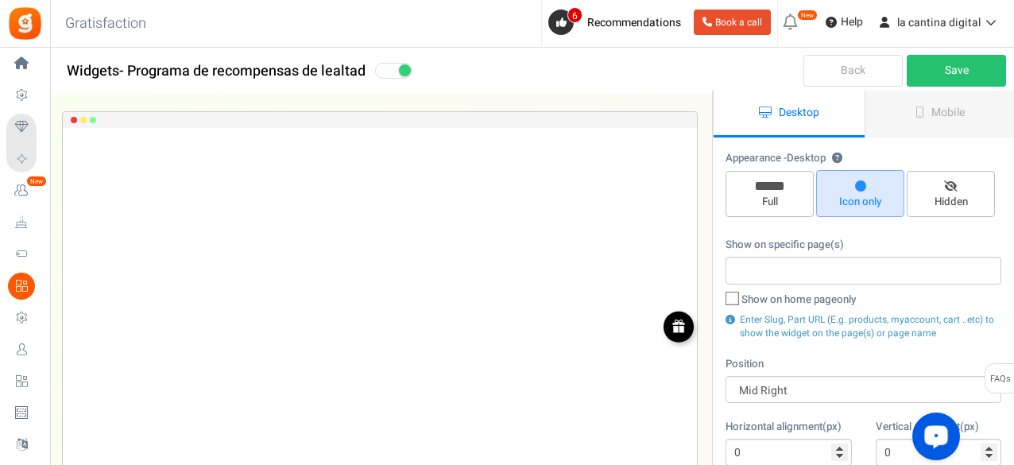
click at [27, 25] on img at bounding box center [25, 24] width 36 height 36
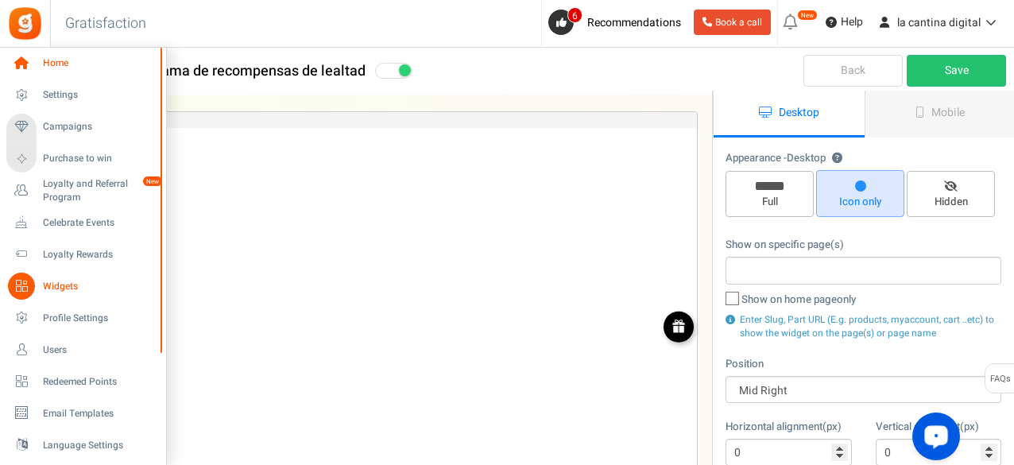
click at [21, 61] on icon at bounding box center [21, 63] width 27 height 27
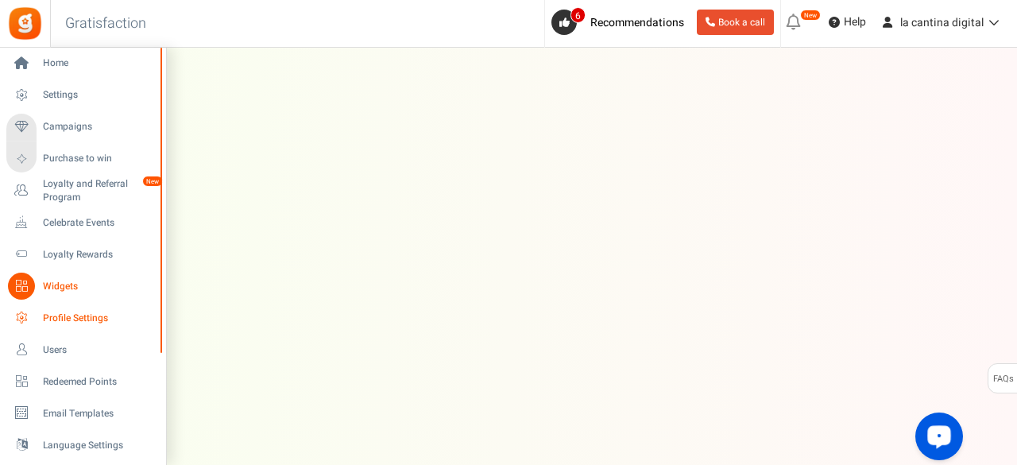
click at [72, 320] on span "Profile Settings" at bounding box center [98, 319] width 111 height 14
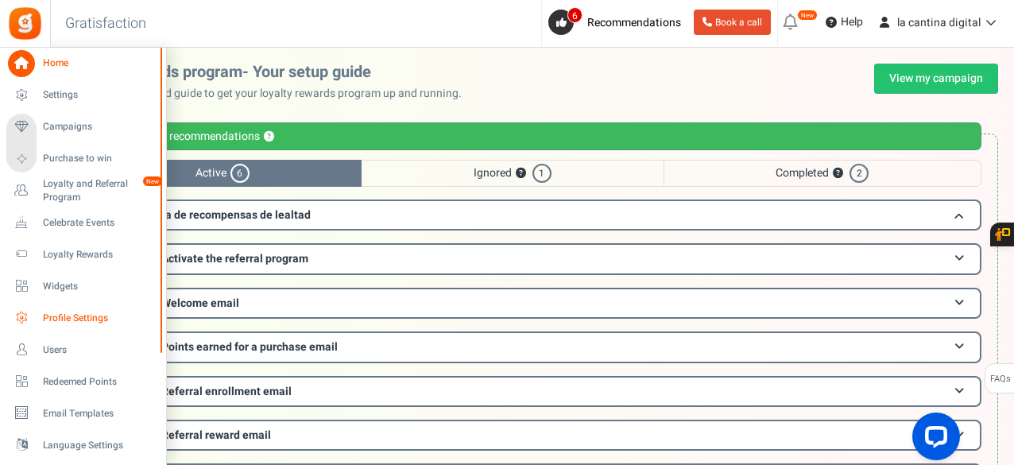
click at [58, 317] on span "Profile Settings" at bounding box center [98, 319] width 111 height 14
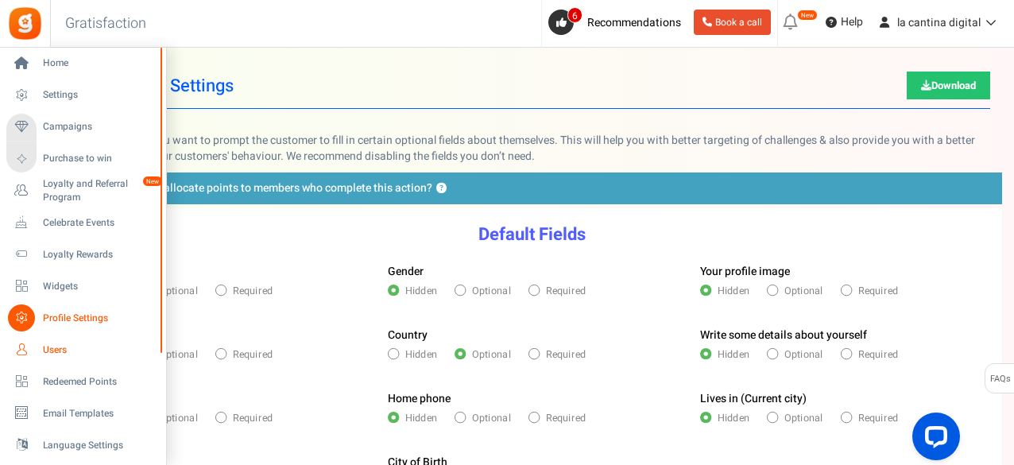
click at [57, 346] on span "Users" at bounding box center [98, 350] width 111 height 14
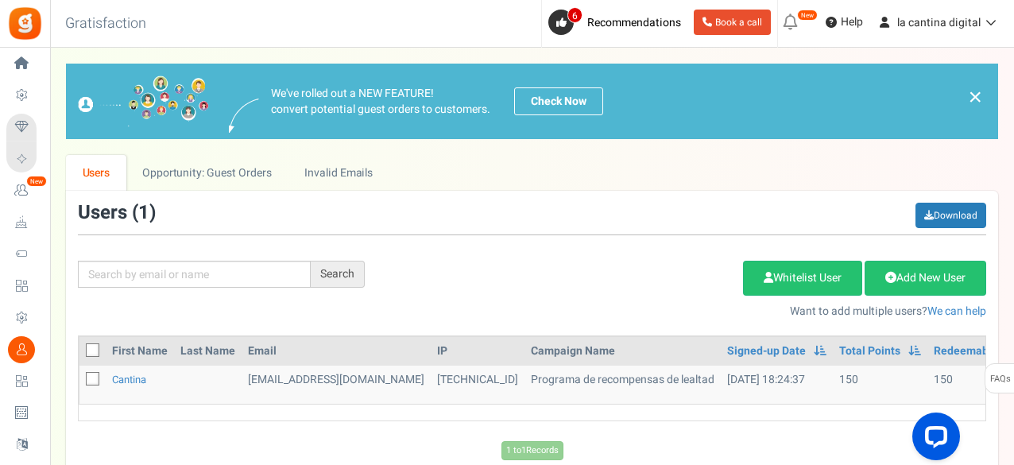
click at [968, 90] on link "×" at bounding box center [975, 96] width 14 height 19
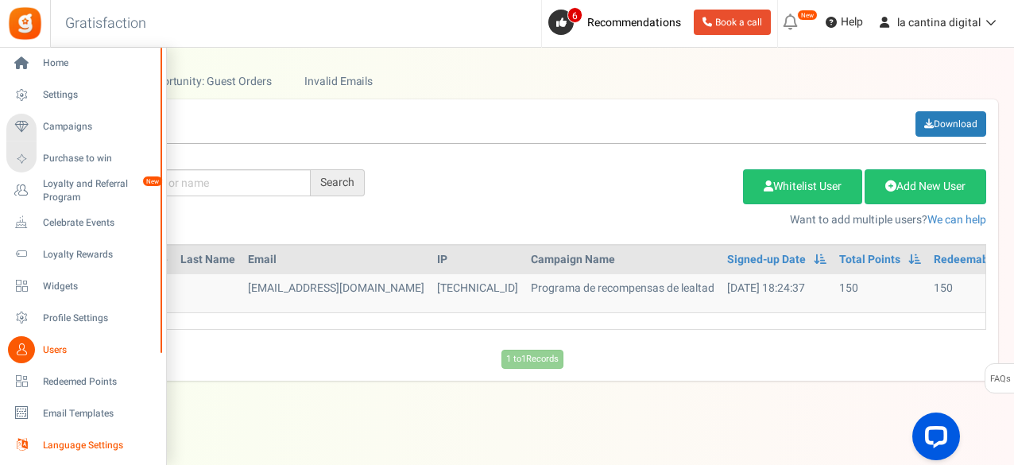
click at [52, 446] on span "Language Settings" at bounding box center [98, 446] width 111 height 14
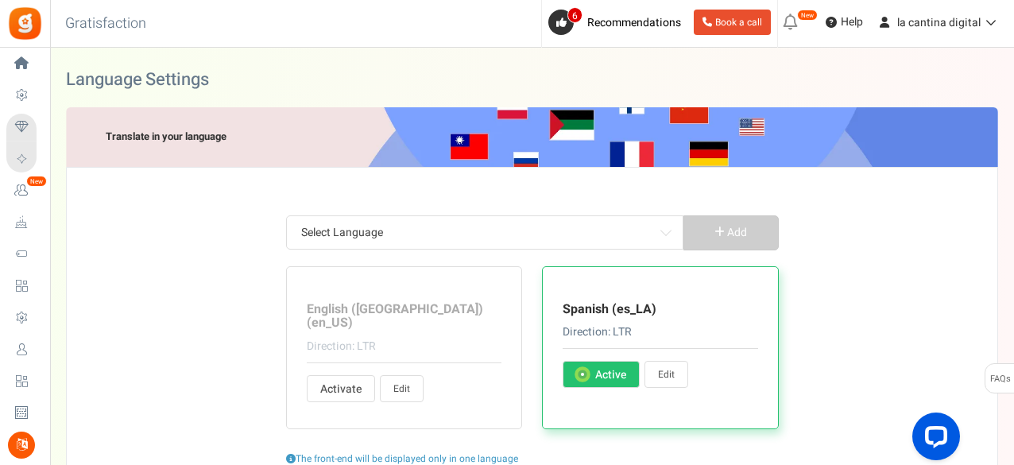
click at [602, 368] on span "Active" at bounding box center [610, 375] width 31 height 16
click at [586, 370] on input "Activate Active" at bounding box center [581, 375] width 10 height 10
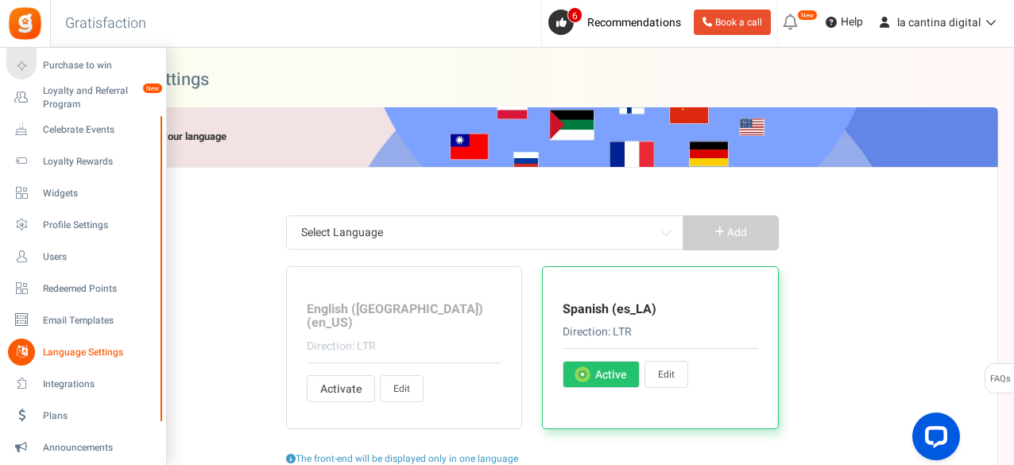
click at [173, 349] on div "Home Settings Campaigns Purchase to win Loyalty and Referral Program New Celebr…" at bounding box center [507, 329] width 1014 height 562
click at [65, 383] on span "Integrations" at bounding box center [98, 384] width 111 height 14
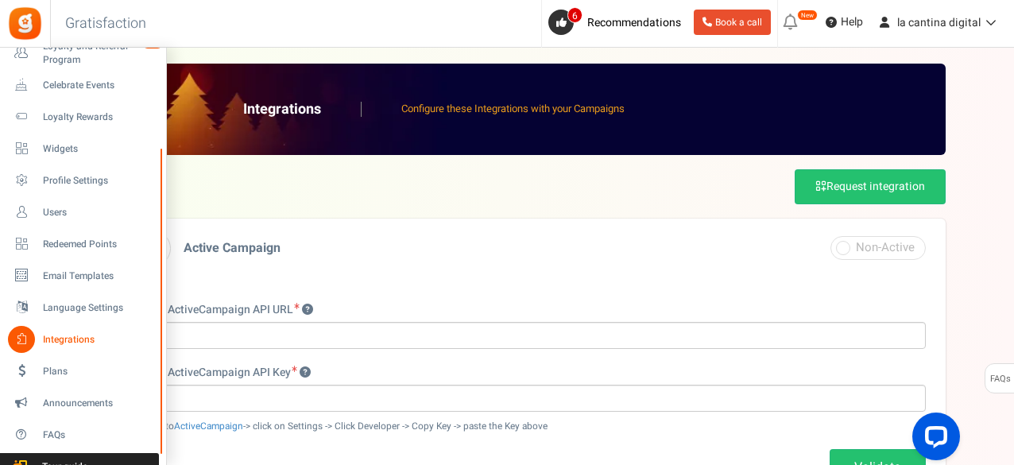
click at [52, 207] on span "Users" at bounding box center [98, 211] width 111 height 14
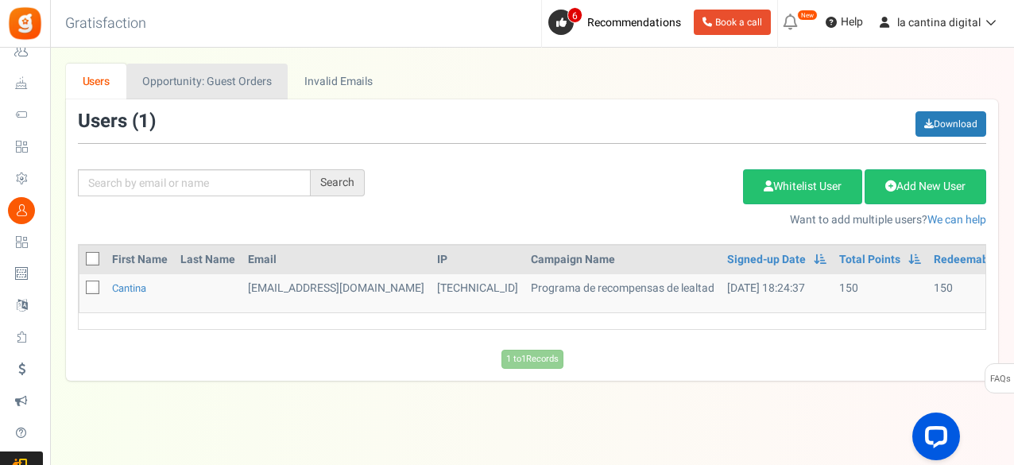
click at [219, 83] on link "Opportunity: Guest Orders" at bounding box center [206, 82] width 161 height 36
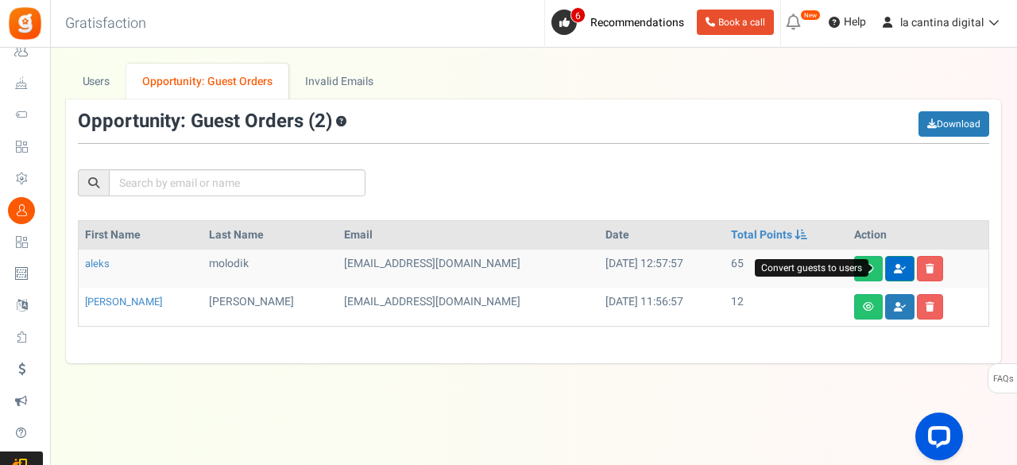
click at [894, 265] on icon at bounding box center [900, 269] width 12 height 10
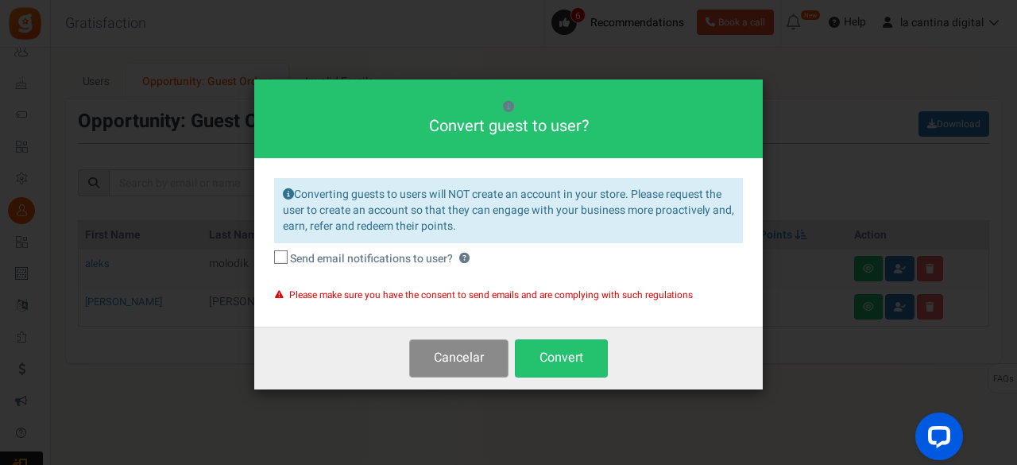
click at [476, 358] on button "Cancelar" at bounding box center [458, 357] width 99 height 37
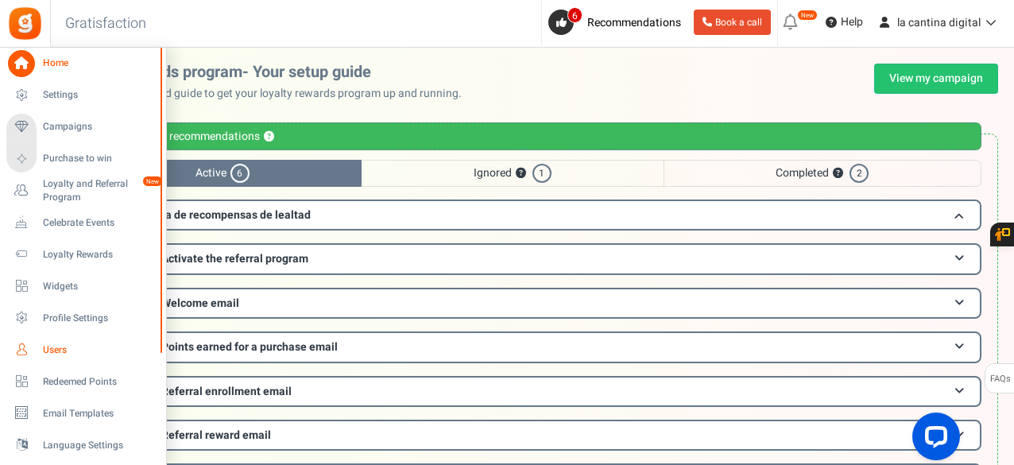
click at [33, 351] on icon at bounding box center [21, 349] width 27 height 27
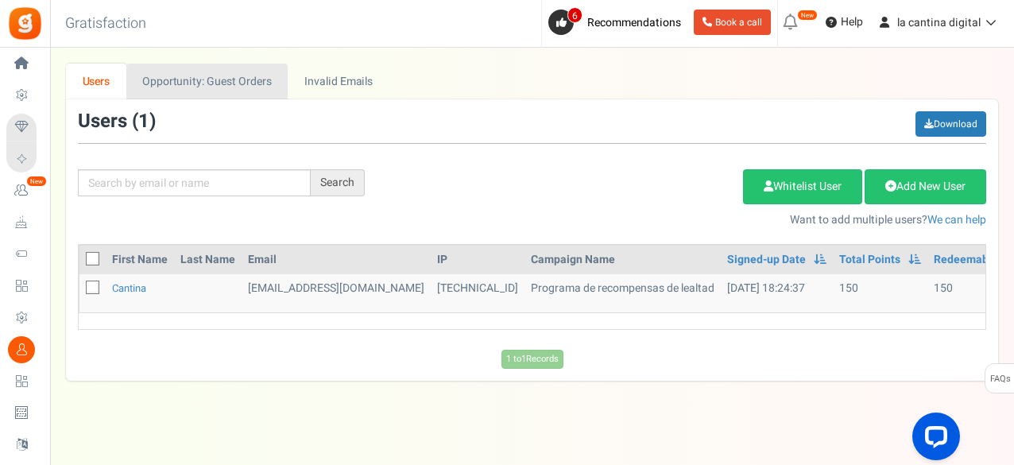
click at [229, 80] on link "Opportunity: Guest Orders" at bounding box center [206, 82] width 161 height 36
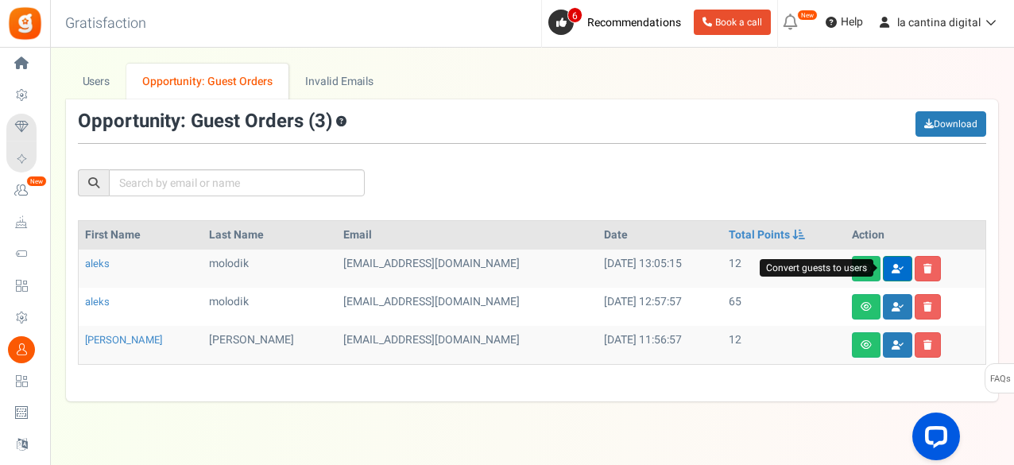
click at [900, 271] on icon at bounding box center [898, 269] width 12 height 10
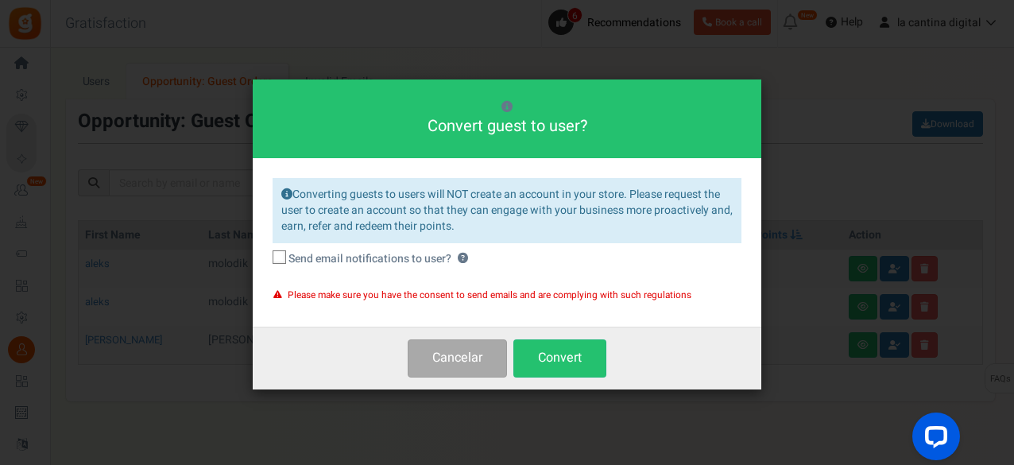
click at [288, 256] on label "Send email notifications to user? ?" at bounding box center [507, 259] width 469 height 16
click at [267, 256] on input "Send email notifications to user? ?" at bounding box center [262, 259] width 10 height 10
checkbox input "true"
click at [583, 352] on button "Convert" at bounding box center [559, 357] width 93 height 37
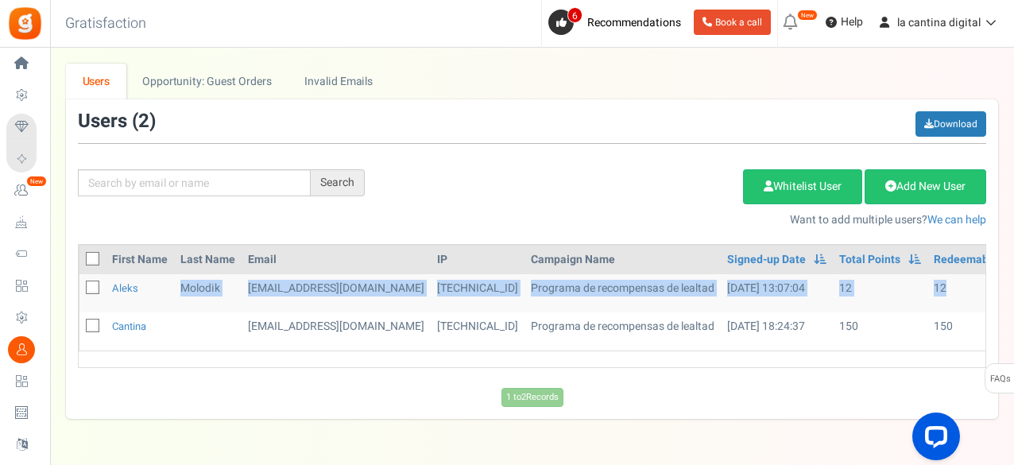
drag, startPoint x: 102, startPoint y: 286, endPoint x: 944, endPoint y: 290, distance: 842.4
click at [944, 290] on tr "aleks molodik [EMAIL_ADDRESS][DOMAIN_NAME] [TECHNICAL_ID] Programa de recompens…" at bounding box center [598, 293] width 1039 height 38
click at [944, 290] on td "12" at bounding box center [983, 293] width 112 height 38
